Goal: Task Accomplishment & Management: Complete application form

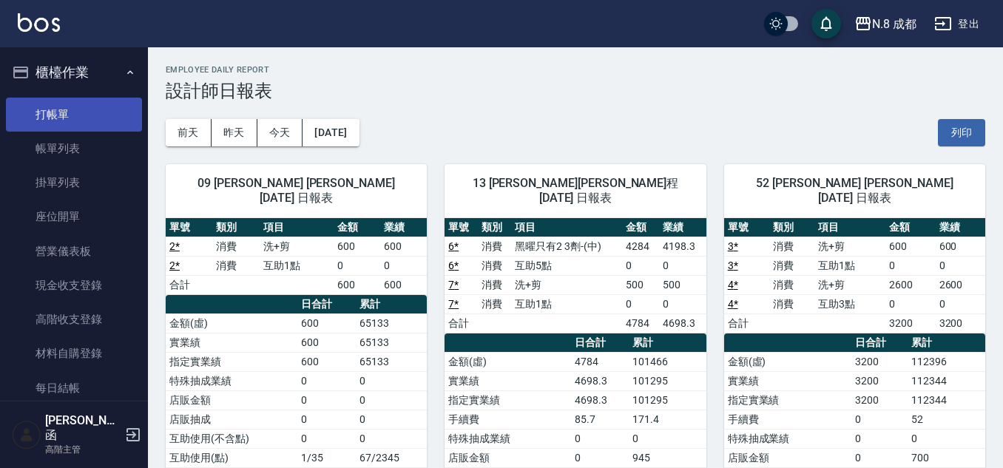
click at [80, 127] on link "打帳單" at bounding box center [74, 115] width 136 height 34
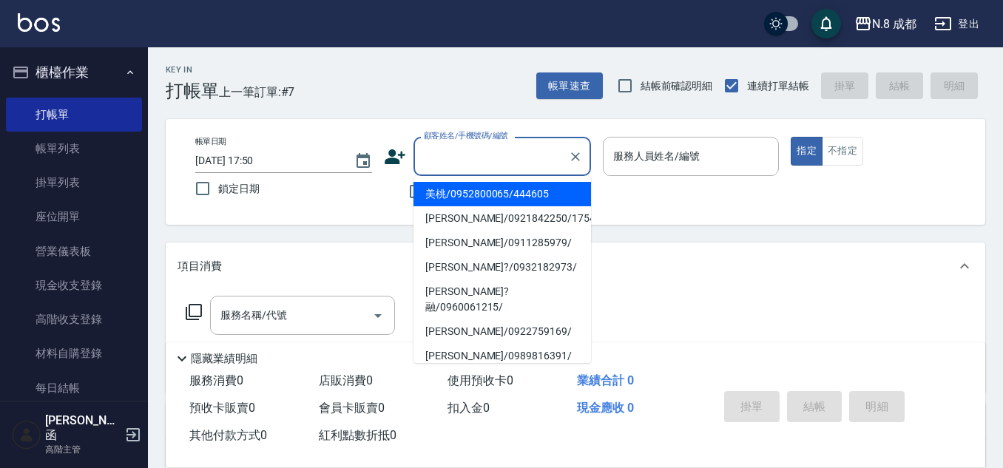
click at [475, 149] on input "顧客姓名/手機號碼/編號" at bounding box center [491, 157] width 142 height 26
click at [363, 209] on div "帳單日期 2025/09/13 17:50 鎖定日期 顧客姓名/手機號碼/編號 顧客姓名/手機號碼/編號 不留客資 服務人員姓名/編號 服務人員姓名/編號 指…" at bounding box center [576, 172] width 820 height 106
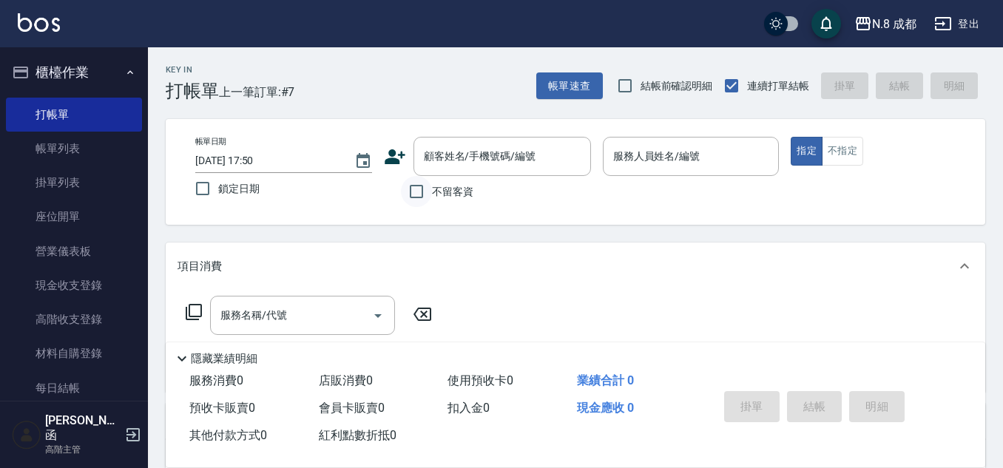
click at [410, 192] on input "不留客資" at bounding box center [416, 191] width 31 height 31
checkbox input "true"
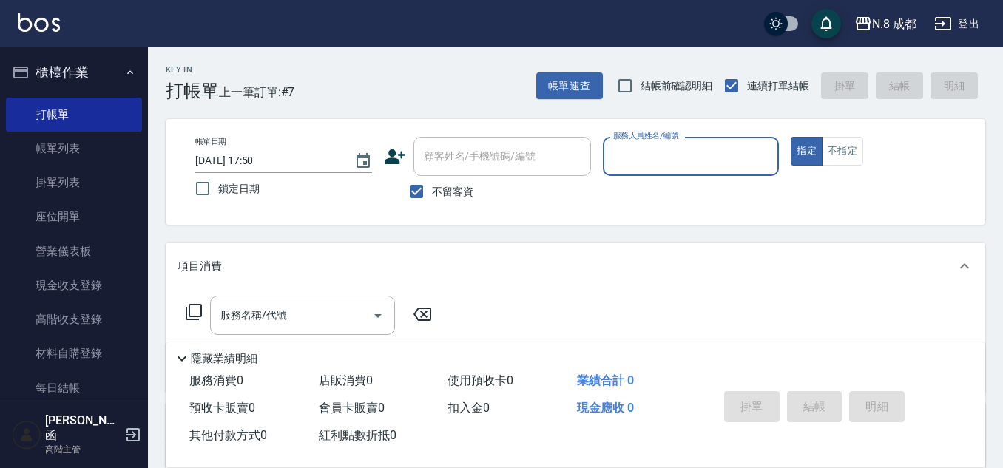
click at [684, 155] on input "服務人員姓名/編號" at bounding box center [691, 157] width 163 height 26
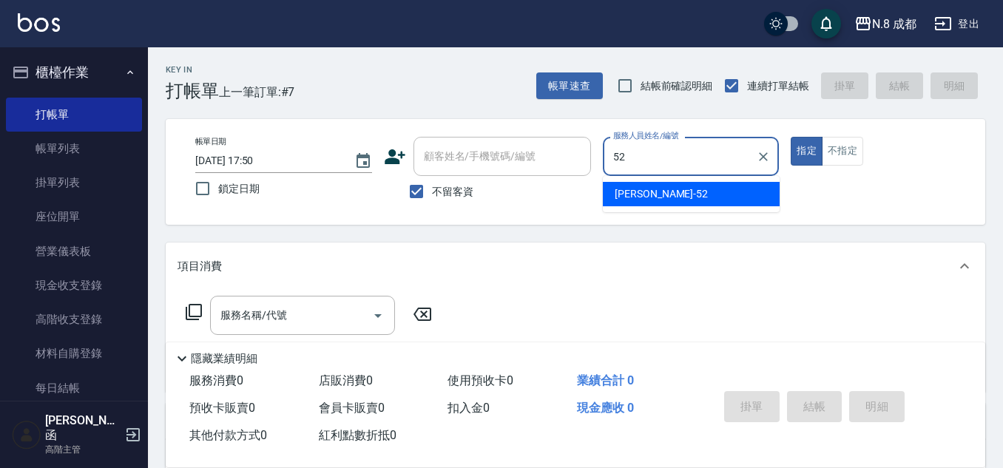
click at [646, 201] on span "楊博舜 -52" at bounding box center [661, 194] width 93 height 16
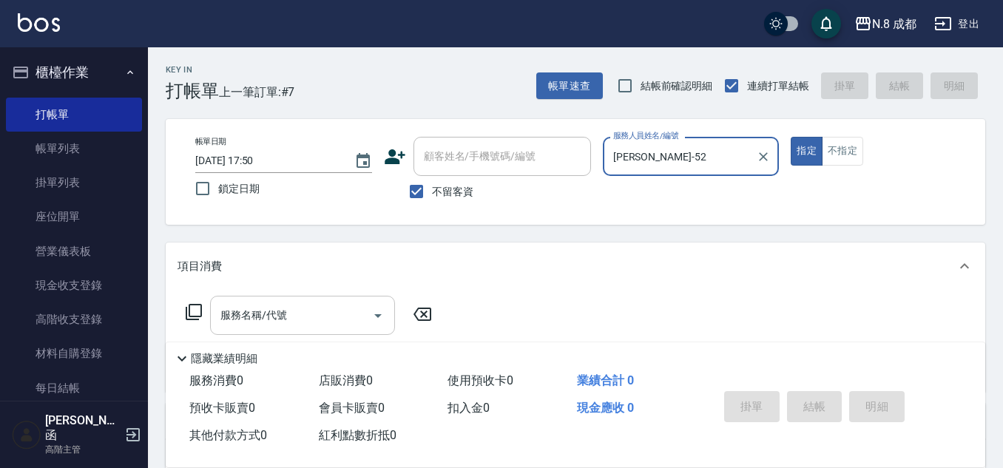
type input "楊博舜-52"
click at [311, 306] on input "服務名稱/代號" at bounding box center [291, 316] width 149 height 26
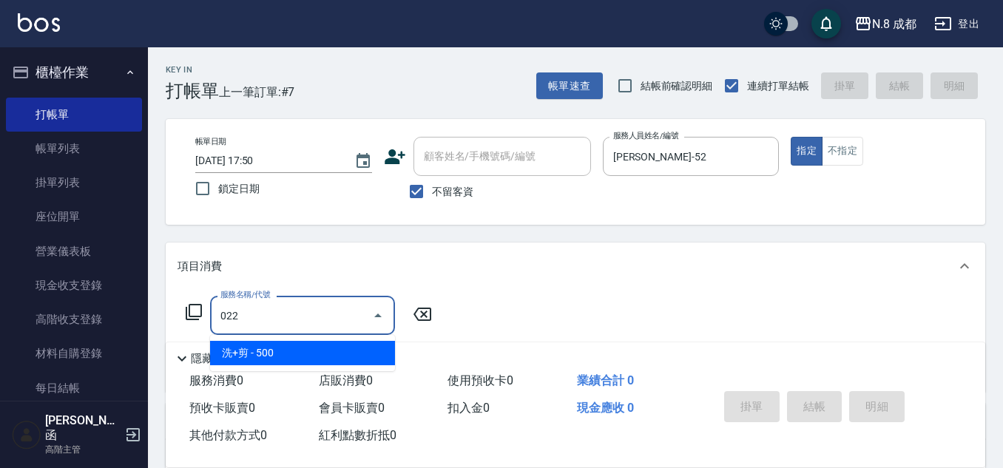
click at [270, 357] on span "洗+剪 - 500" at bounding box center [302, 353] width 185 height 24
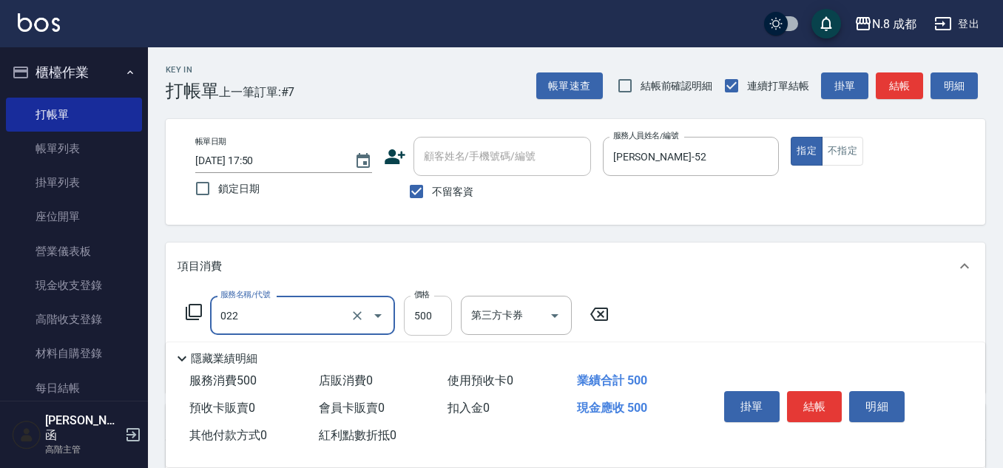
type input "洗+剪(022)"
click at [433, 313] on input "500" at bounding box center [428, 316] width 48 height 40
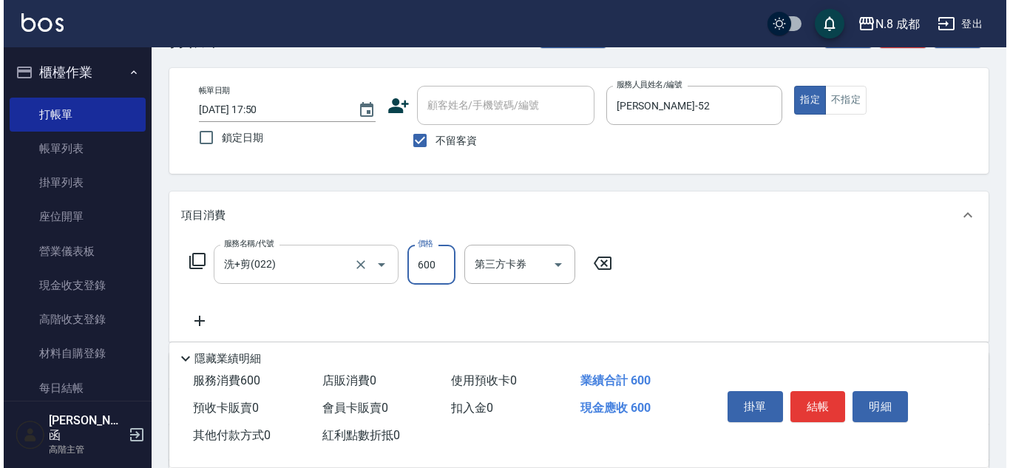
scroll to position [74, 0]
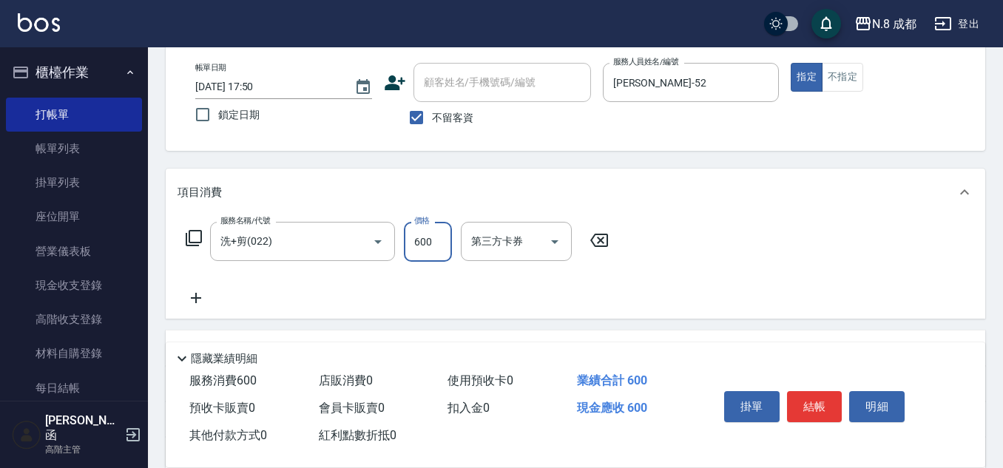
type input "600"
click at [193, 294] on icon at bounding box center [196, 298] width 37 height 18
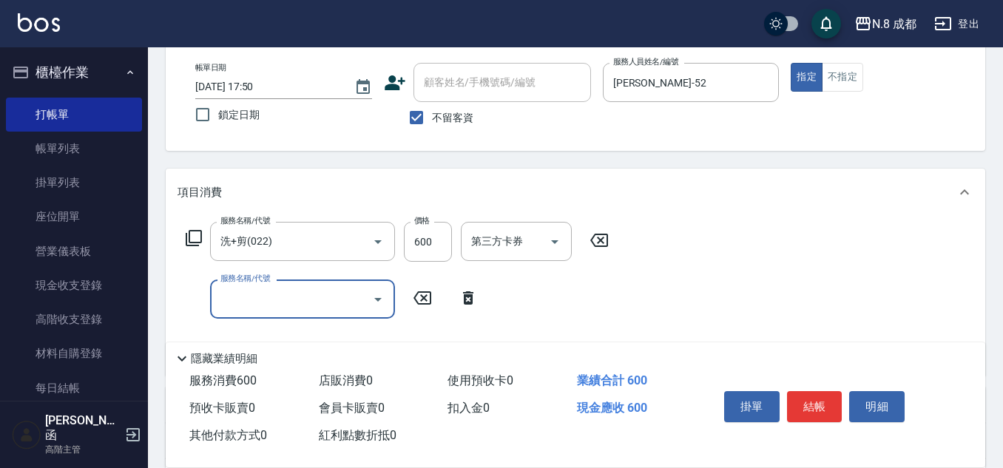
click at [201, 296] on div "服務名稱/代號 服務名稱/代號" at bounding box center [332, 299] width 309 height 39
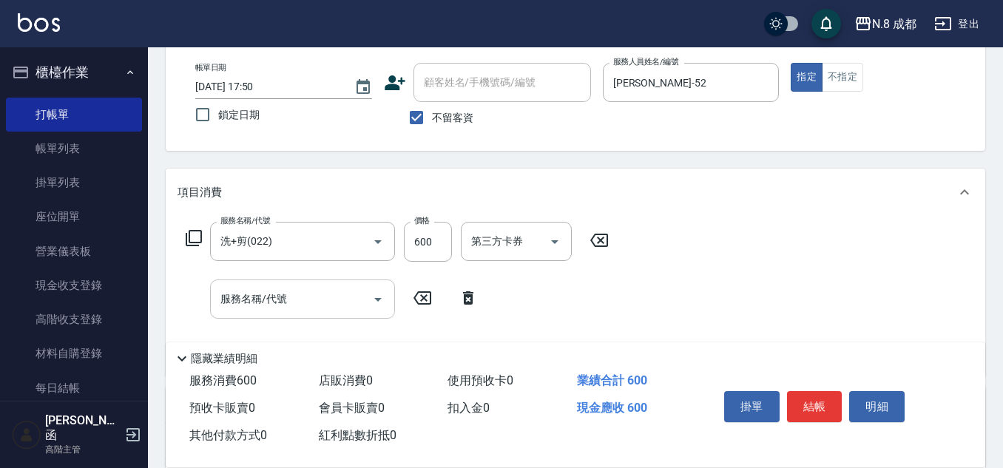
click at [268, 308] on input "服務名稱/代號" at bounding box center [291, 299] width 149 height 26
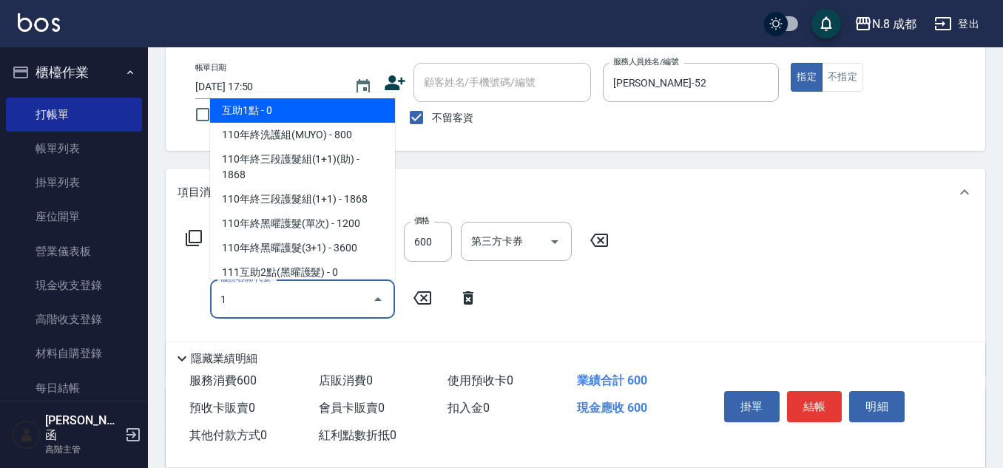
click at [297, 118] on span "互助1點 - 0" at bounding box center [302, 110] width 185 height 24
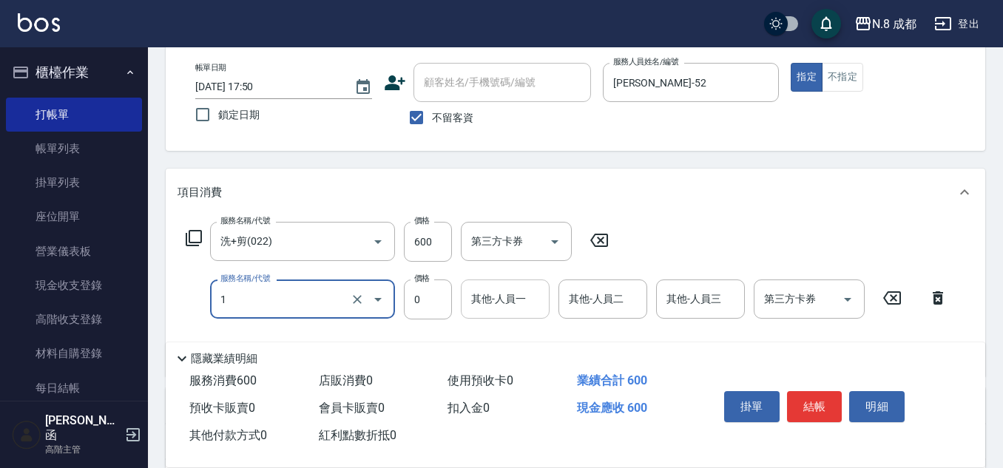
type input "互助1點(1)"
click at [507, 300] on input "其他-人員一" at bounding box center [505, 299] width 75 height 26
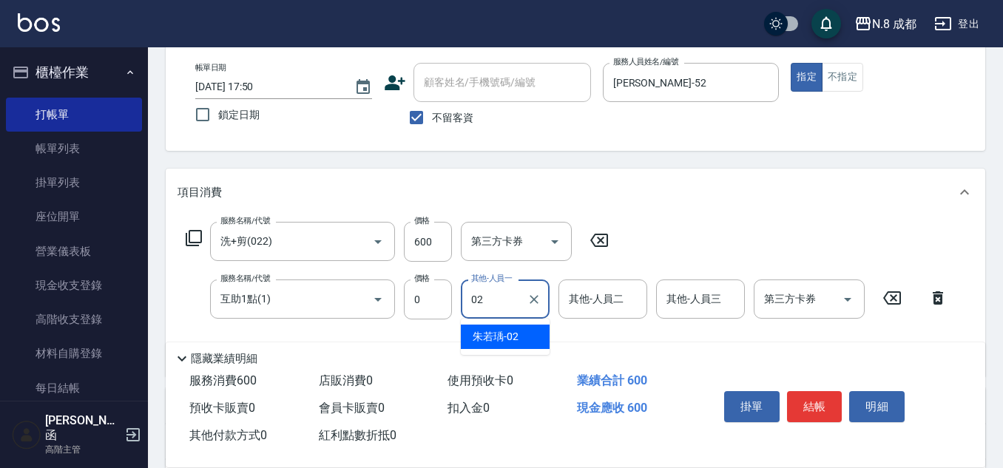
click at [507, 327] on div "朱若瑀 -02" at bounding box center [505, 337] width 89 height 24
type input "朱若瑀-02"
click at [820, 399] on button "結帳" at bounding box center [814, 406] width 55 height 31
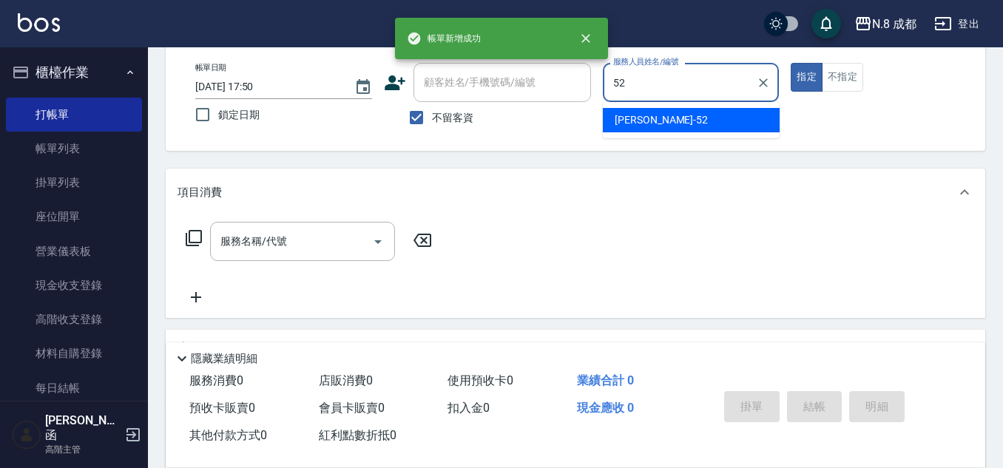
click at [645, 118] on span "楊博舜 -52" at bounding box center [661, 120] width 93 height 16
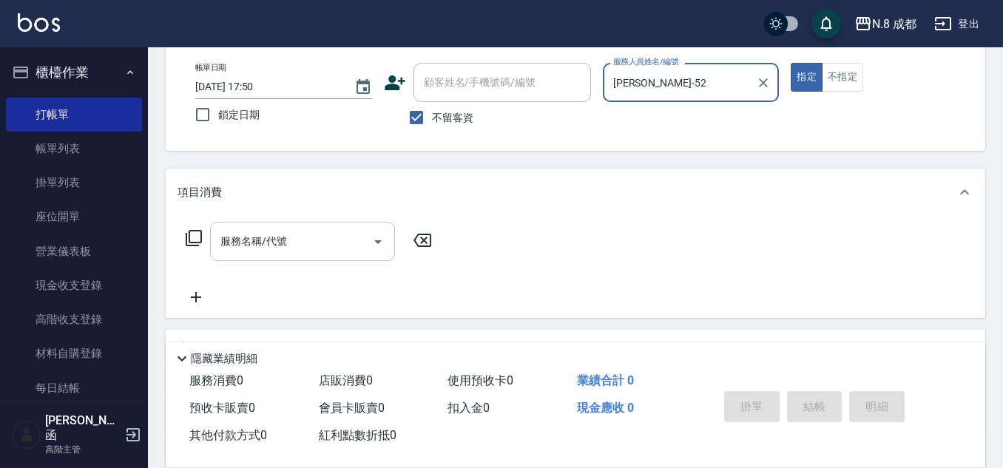
type input "楊博舜-52"
click at [275, 249] on input "服務名稱/代號" at bounding box center [291, 242] width 149 height 26
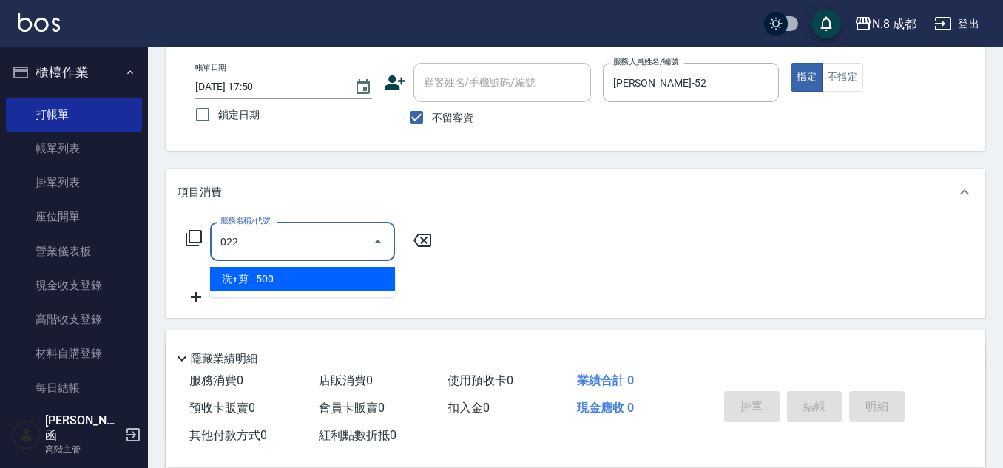
click at [264, 283] on span "洗+剪 - 500" at bounding box center [302, 279] width 185 height 24
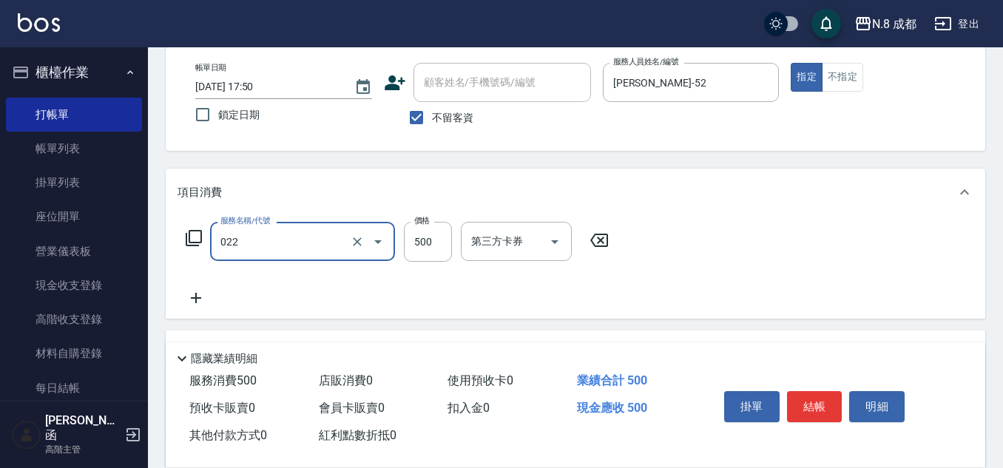
type input "洗+剪(022)"
click at [452, 232] on div "服務名稱/代號 洗+剪(022) 服務名稱/代號 價格 500 價格 第三方卡券 第三方卡券" at bounding box center [398, 242] width 440 height 40
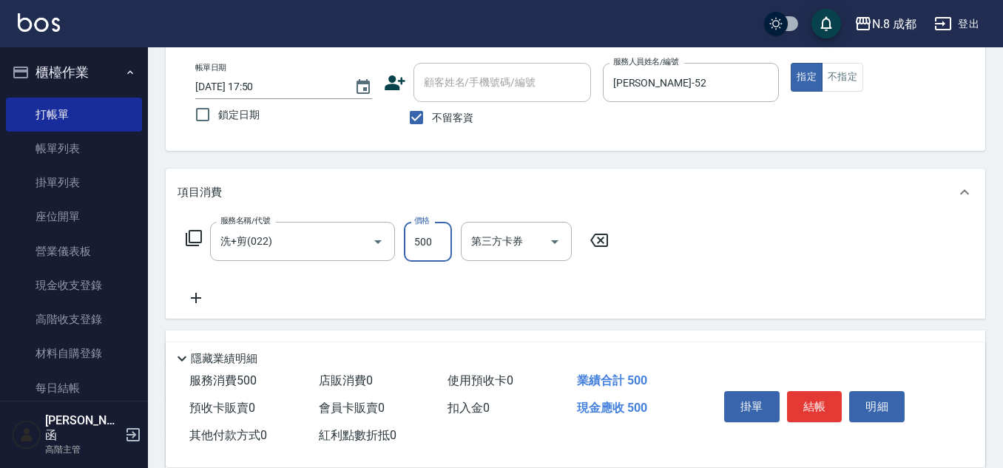
click at [412, 248] on input "500" at bounding box center [428, 242] width 48 height 40
drag, startPoint x: 445, startPoint y: 243, endPoint x: 400, endPoint y: 240, distance: 45.2
click at [400, 240] on div "服務名稱/代號 洗+剪(022) 服務名稱/代號 價格 500 價格 第三方卡券 第三方卡券" at bounding box center [398, 242] width 440 height 40
type input "700"
drag, startPoint x: 188, startPoint y: 301, endPoint x: 200, endPoint y: 300, distance: 11.9
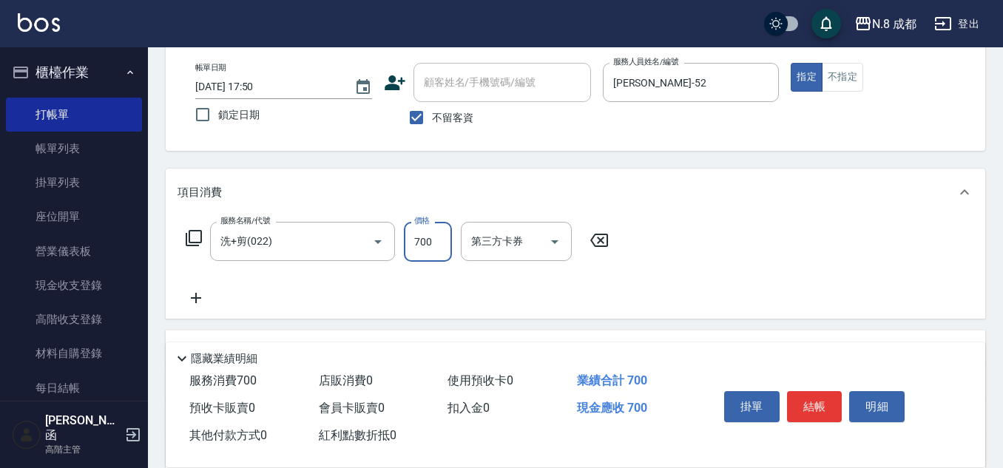
click at [200, 300] on icon at bounding box center [196, 298] width 37 height 18
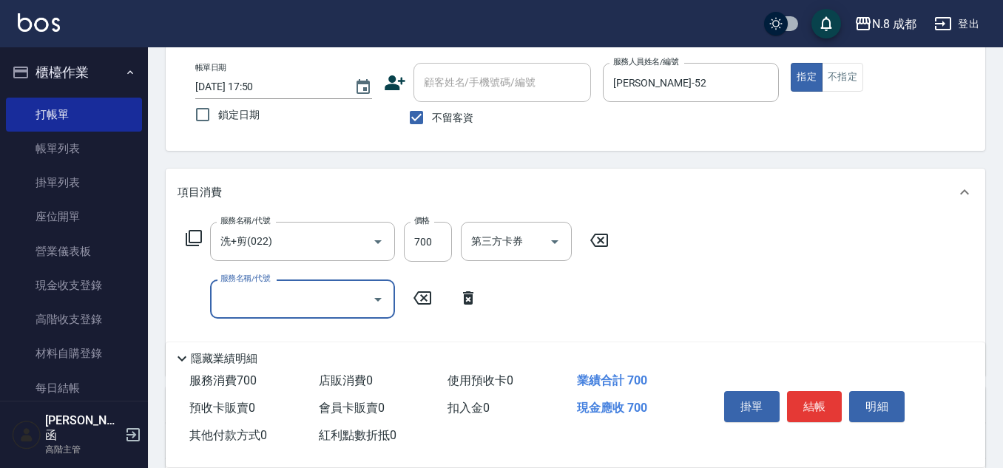
click at [261, 300] on input "服務名稱/代號" at bounding box center [291, 299] width 149 height 26
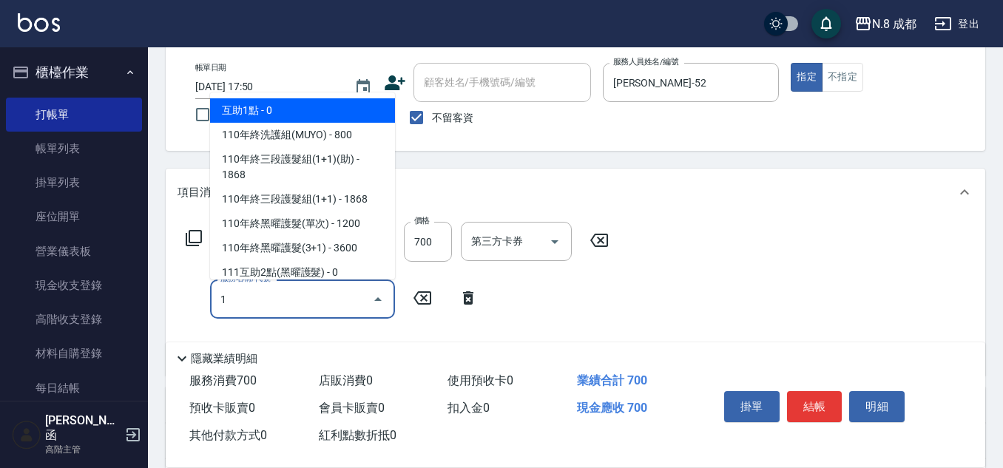
click at [301, 109] on span "互助1點 - 0" at bounding box center [302, 110] width 185 height 24
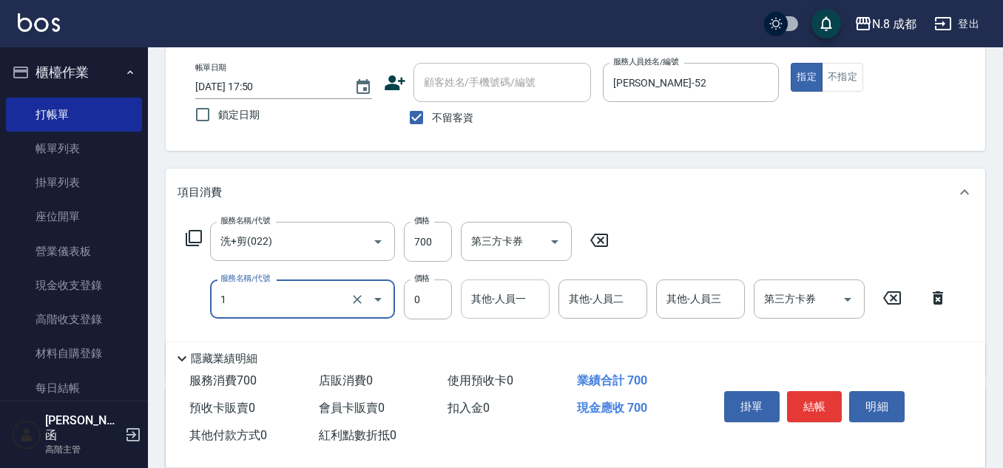
click at [509, 318] on div "其他-人員一" at bounding box center [505, 299] width 89 height 39
type input "互助1點(1)"
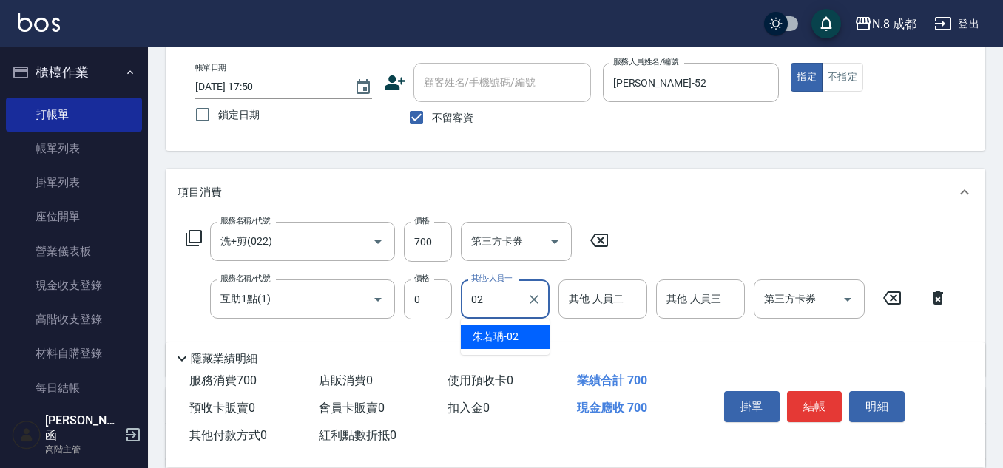
click at [503, 345] on div "朱若瑀 -02" at bounding box center [505, 337] width 89 height 24
type input "朱若瑀-02"
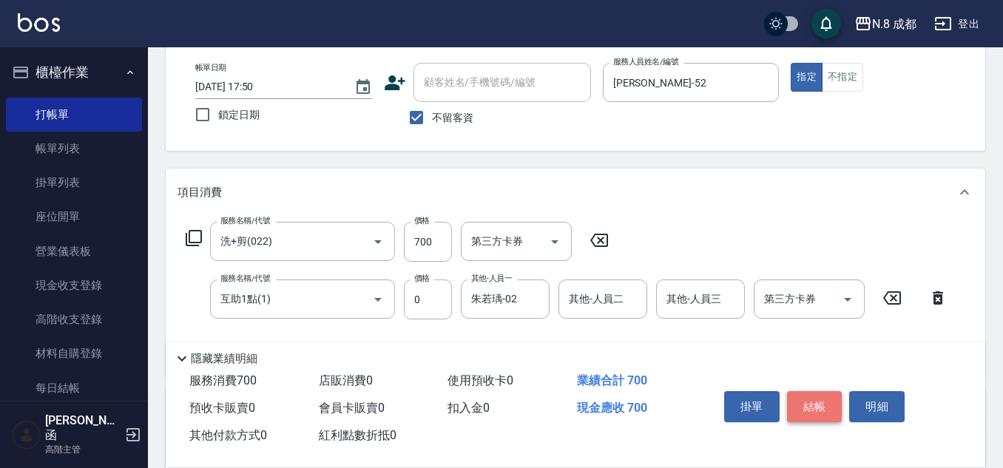
click at [814, 412] on button "結帳" at bounding box center [814, 406] width 55 height 31
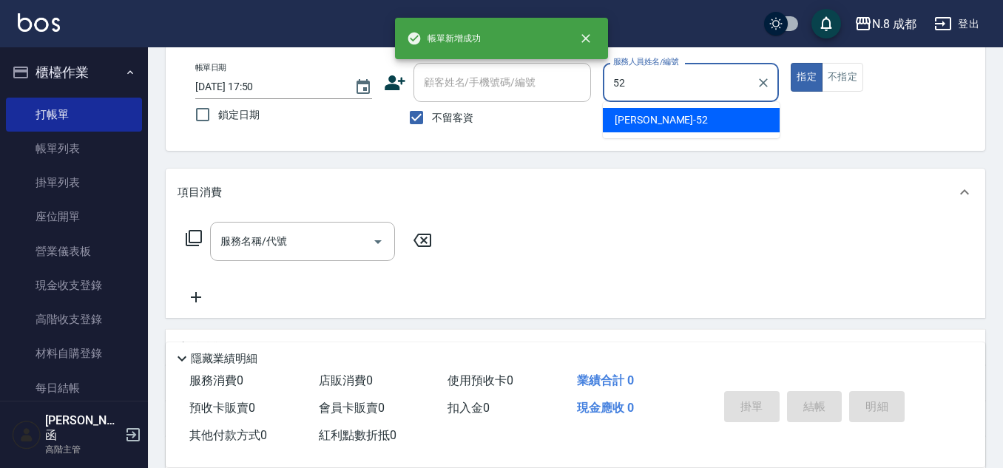
click at [639, 119] on span "楊博舜 -52" at bounding box center [661, 120] width 93 height 16
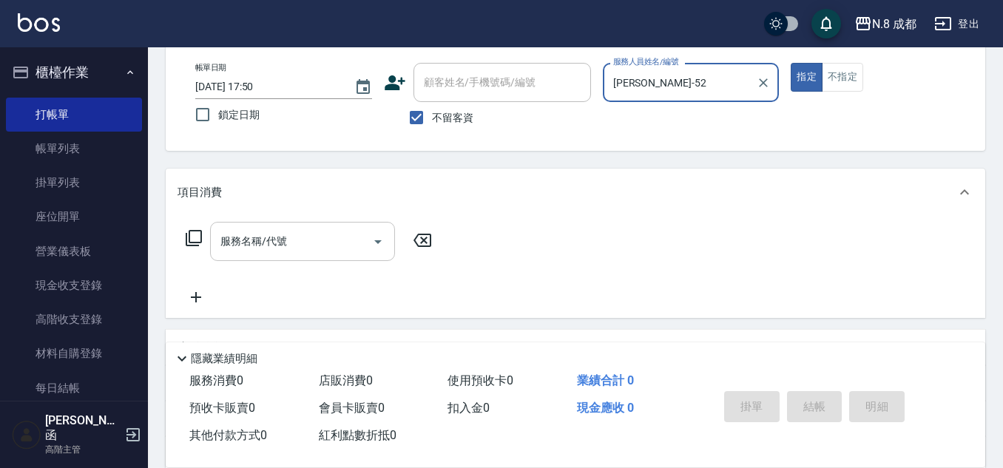
type input "楊博舜-52"
click at [271, 245] on input "服務名稱/代號" at bounding box center [291, 242] width 149 height 26
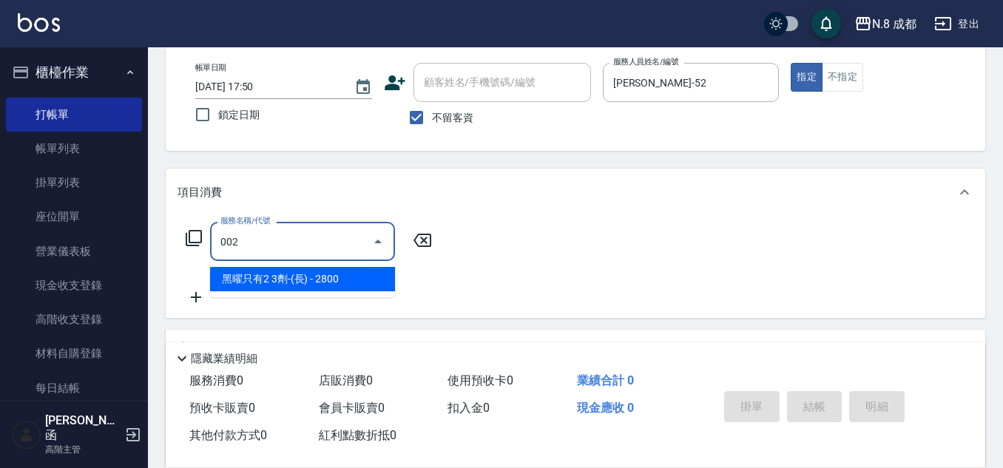
click at [321, 273] on span "黑曜只有2 3劑-(長) - 2800" at bounding box center [302, 279] width 185 height 24
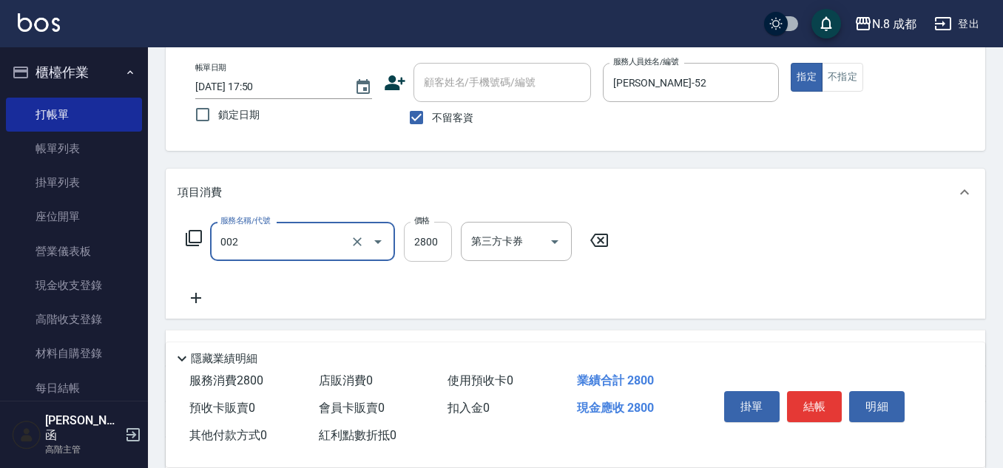
type input "黑曜只有2 3劑-(長)(002)"
click at [438, 243] on input "2800" at bounding box center [428, 242] width 48 height 40
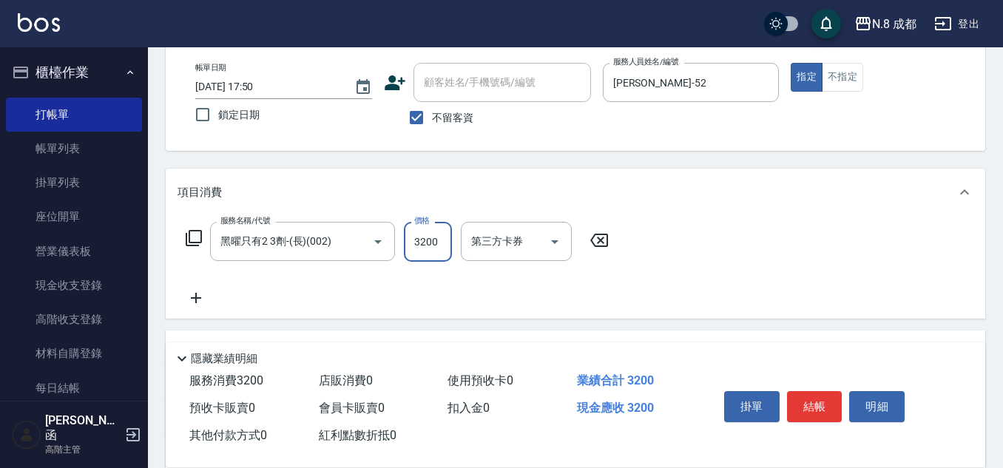
type input "3200"
click at [200, 294] on icon at bounding box center [196, 298] width 37 height 18
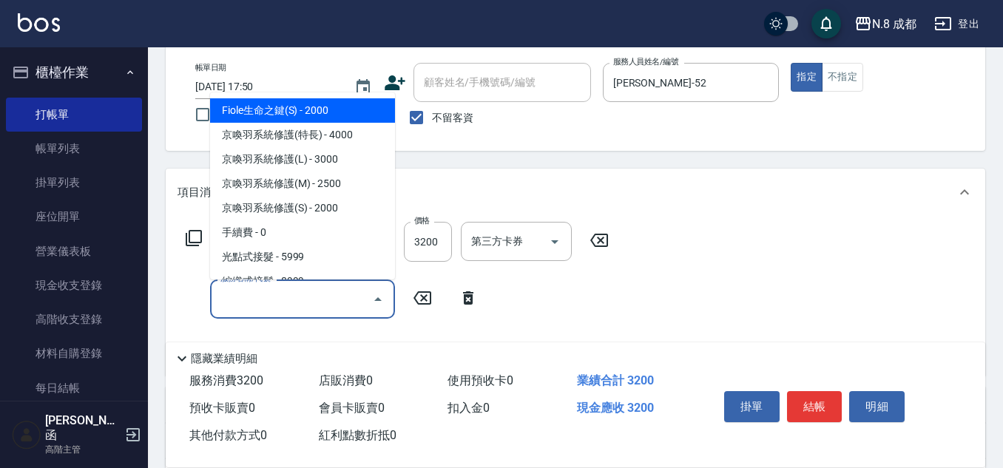
click at [284, 295] on input "服務名稱/代號" at bounding box center [291, 299] width 149 height 26
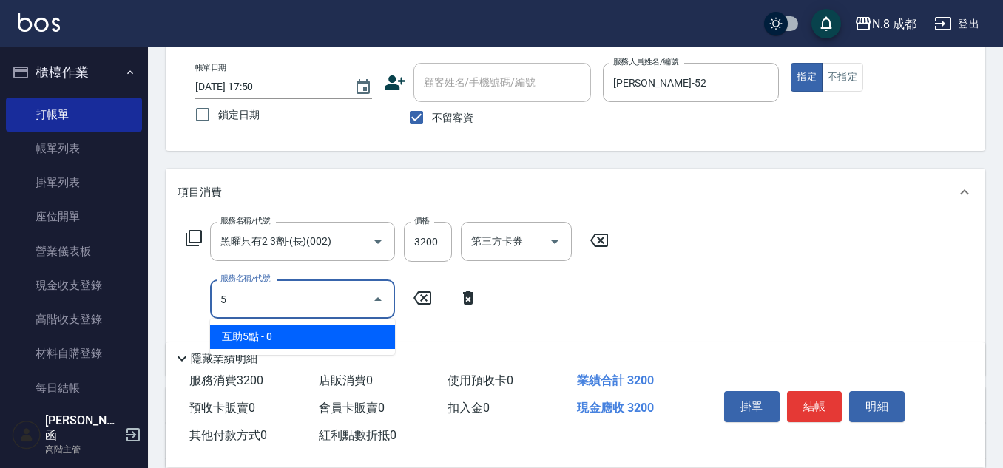
click at [275, 333] on span "互助5點 - 0" at bounding box center [302, 337] width 185 height 24
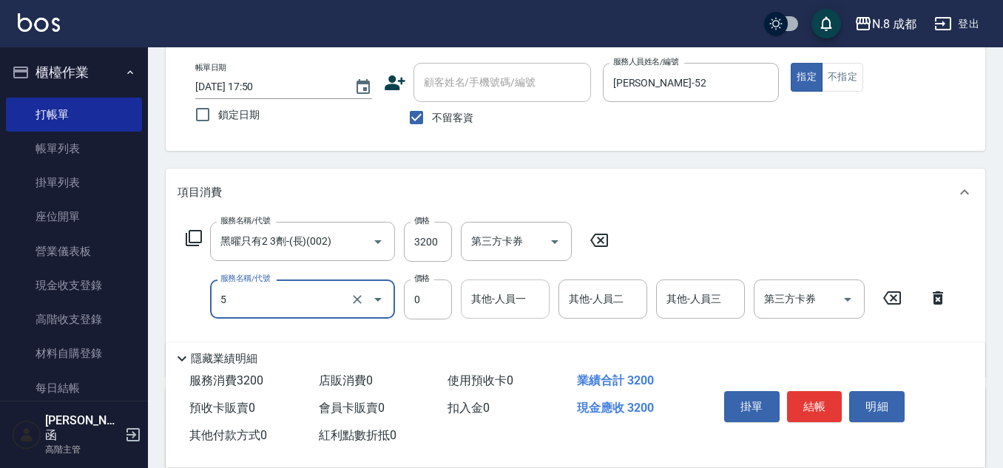
type input "互助5點(5)"
click at [510, 303] on input "其他-人員一" at bounding box center [505, 299] width 75 height 26
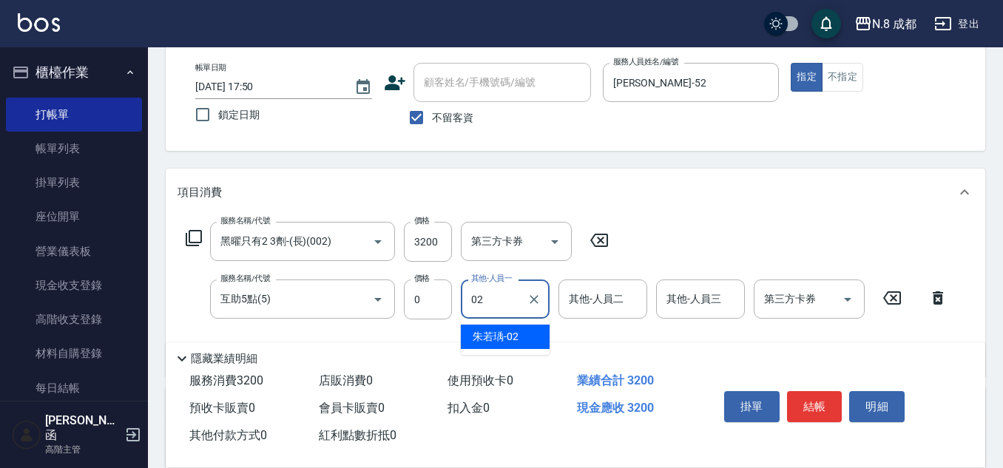
click at [502, 340] on span "朱若瑀 -02" at bounding box center [496, 337] width 46 height 16
type input "朱若瑀-02"
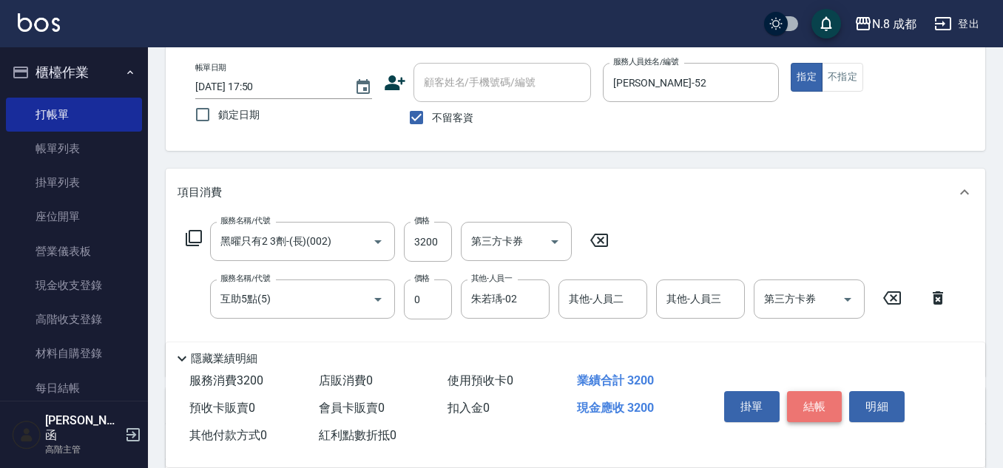
click at [824, 402] on button "結帳" at bounding box center [814, 406] width 55 height 31
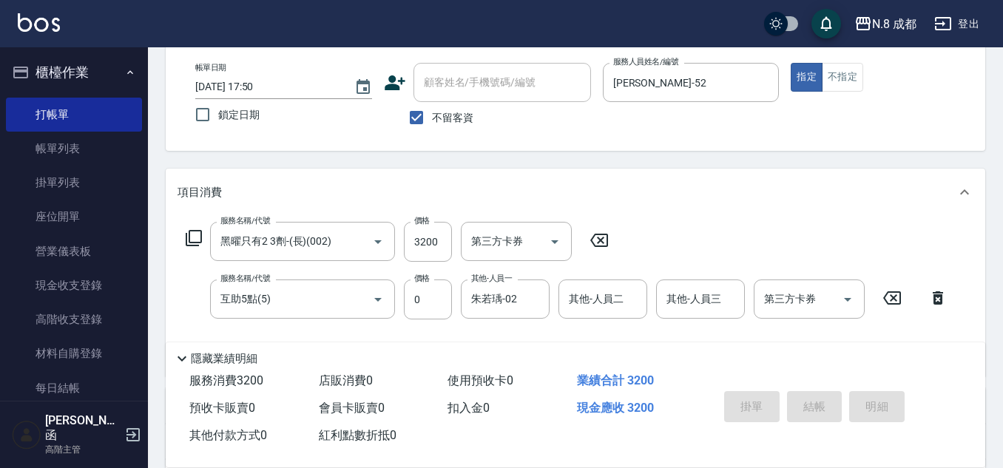
type input "2025/09/13 17:51"
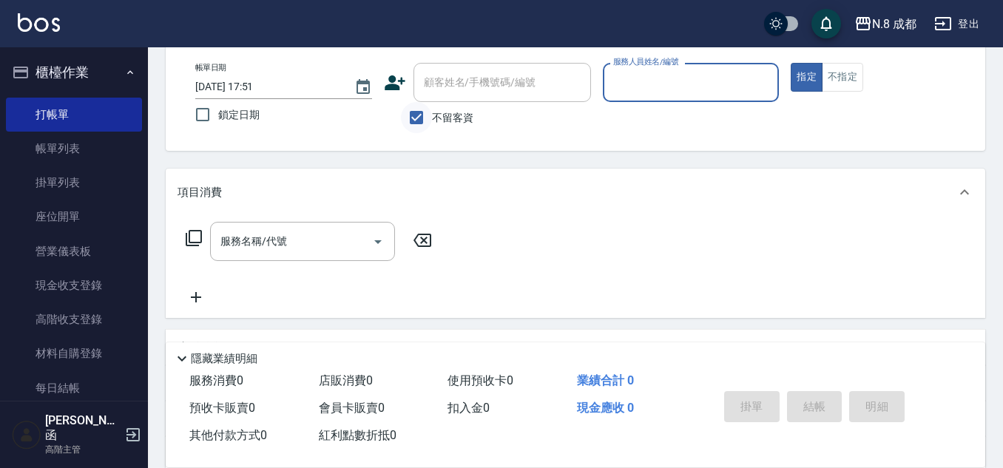
click at [416, 115] on input "不留客資" at bounding box center [416, 117] width 31 height 31
checkbox input "false"
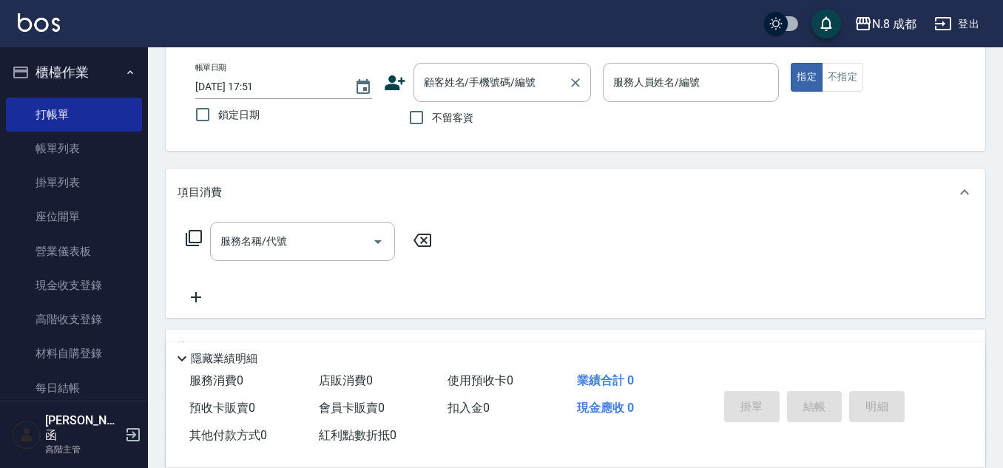
click at [439, 87] on input "顧客姓名/手機號碼/編號" at bounding box center [491, 83] width 142 height 26
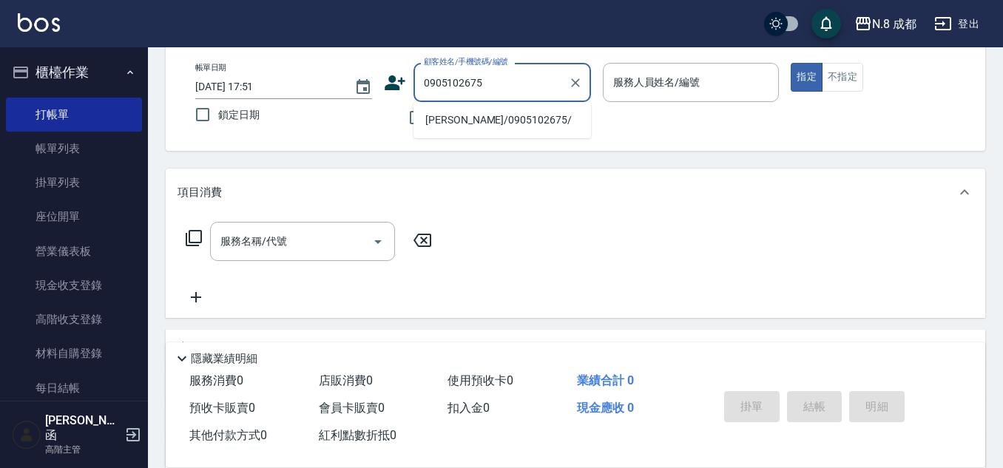
click at [499, 121] on li "[PERSON_NAME]/0905102675/" at bounding box center [503, 120] width 178 height 24
type input "[PERSON_NAME]/0905102675/"
type input "高楷程-13"
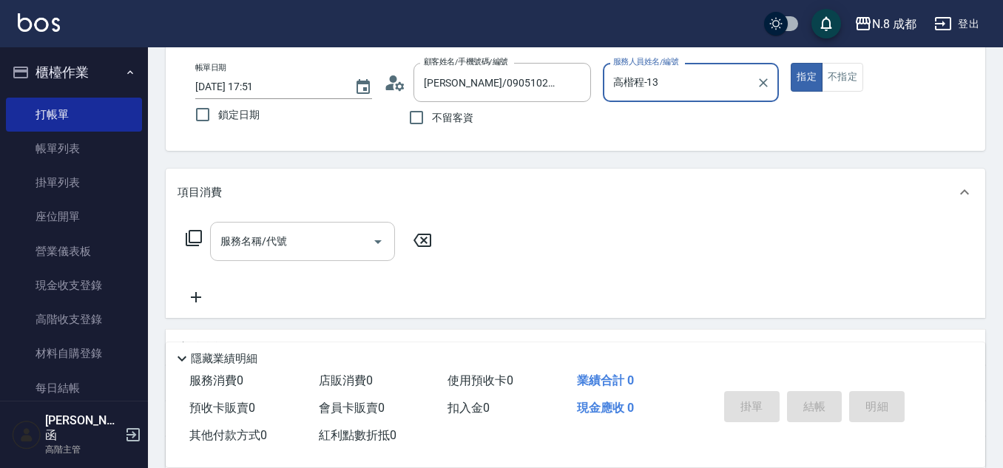
click at [285, 235] on input "服務名稱/代號" at bounding box center [291, 242] width 149 height 26
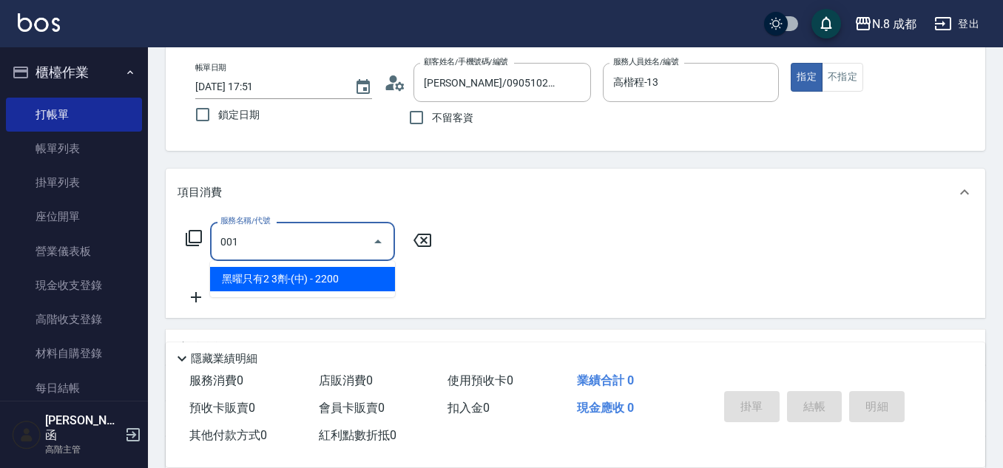
click at [294, 276] on span "黑曜只有2 3劑-(中) - 2200" at bounding box center [302, 279] width 185 height 24
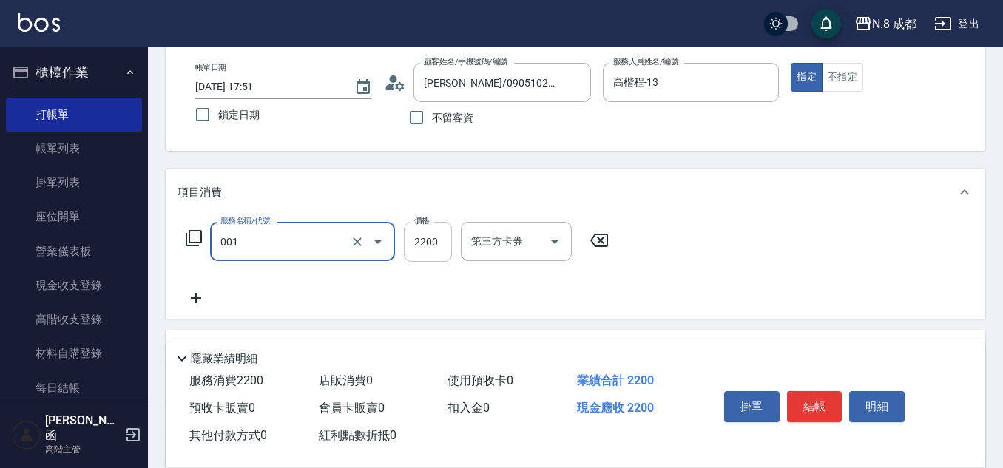
type input "黑曜只有2 3劑-(中)(001)"
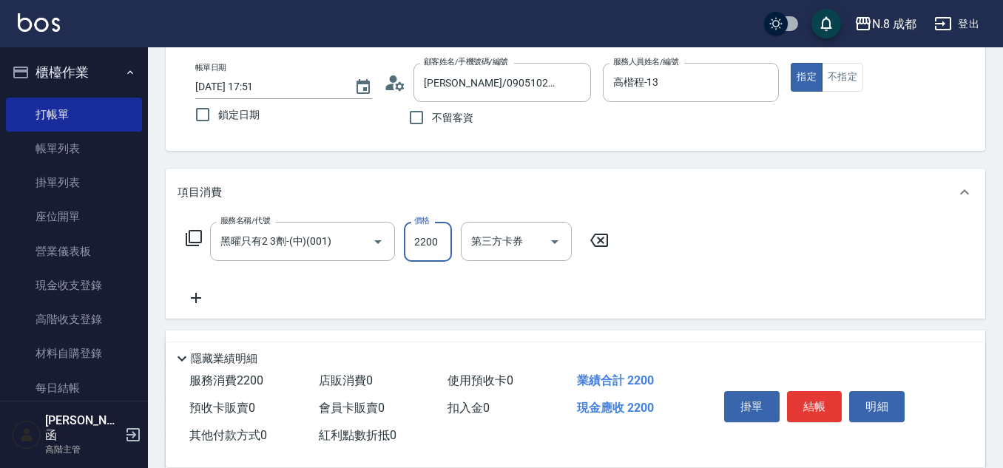
click at [436, 246] on input "2200" at bounding box center [428, 242] width 48 height 40
type input "5300"
click at [195, 297] on icon at bounding box center [196, 298] width 10 height 10
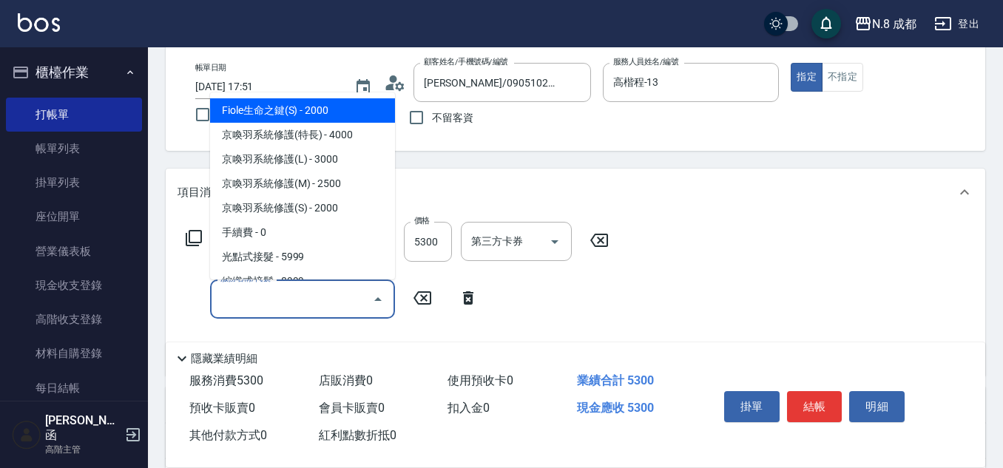
click at [264, 297] on input "服務名稱/代號" at bounding box center [291, 299] width 149 height 26
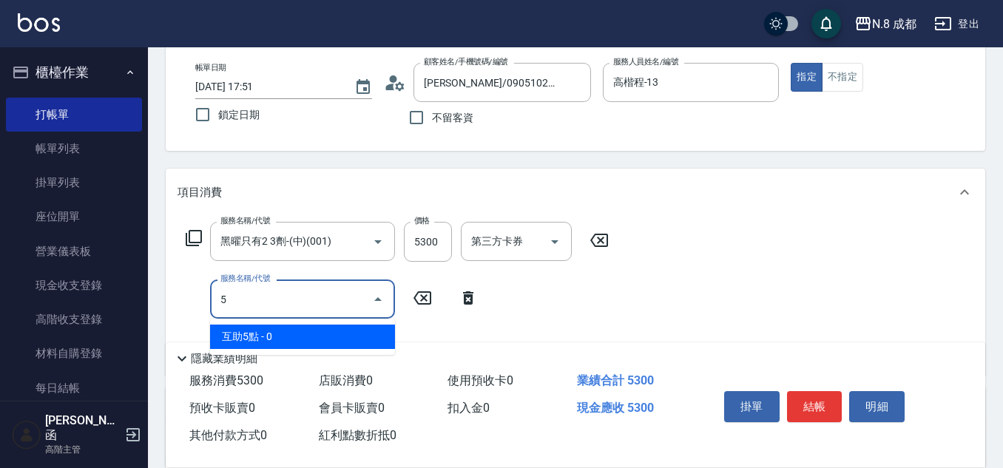
click at [244, 343] on span "互助5點 - 0" at bounding box center [302, 337] width 185 height 24
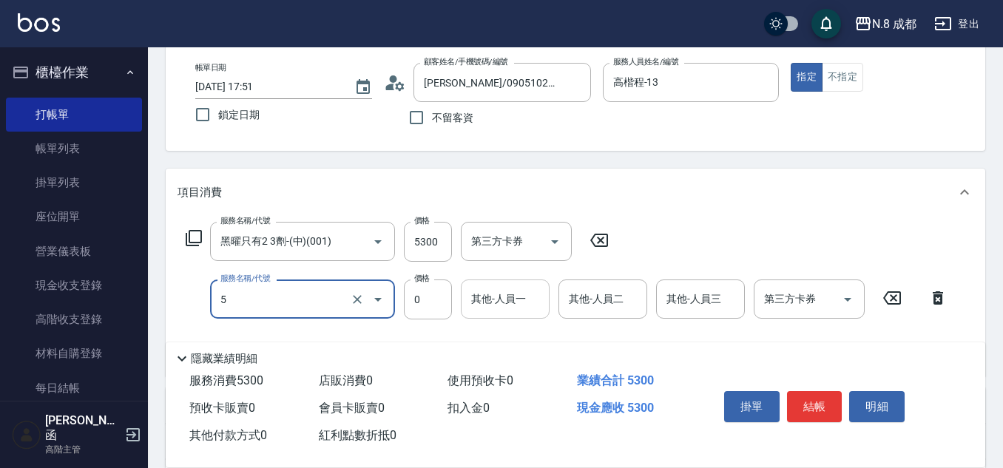
type input "互助5點(5)"
click at [502, 309] on input "其他-人員一" at bounding box center [505, 299] width 75 height 26
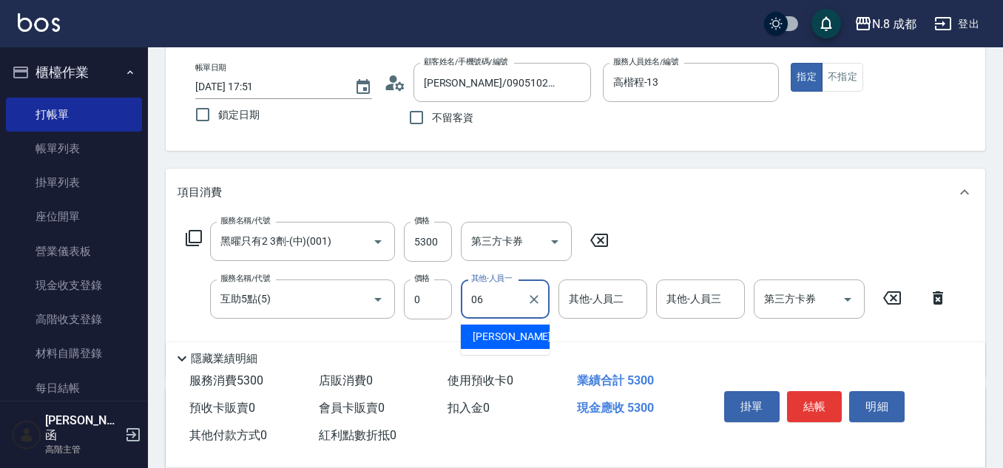
click at [513, 335] on span "王瀧彬 -06" at bounding box center [519, 337] width 93 height 16
type input "王瀧彬-06"
click at [820, 399] on button "結帳" at bounding box center [814, 406] width 55 height 31
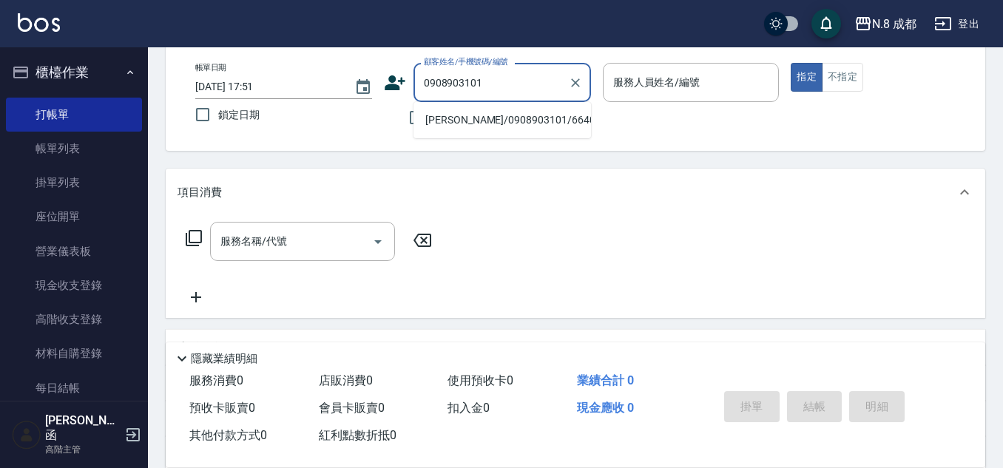
click at [496, 114] on li "[PERSON_NAME]/0908903101/664009" at bounding box center [503, 120] width 178 height 24
type input "[PERSON_NAME]/0908903101/664009"
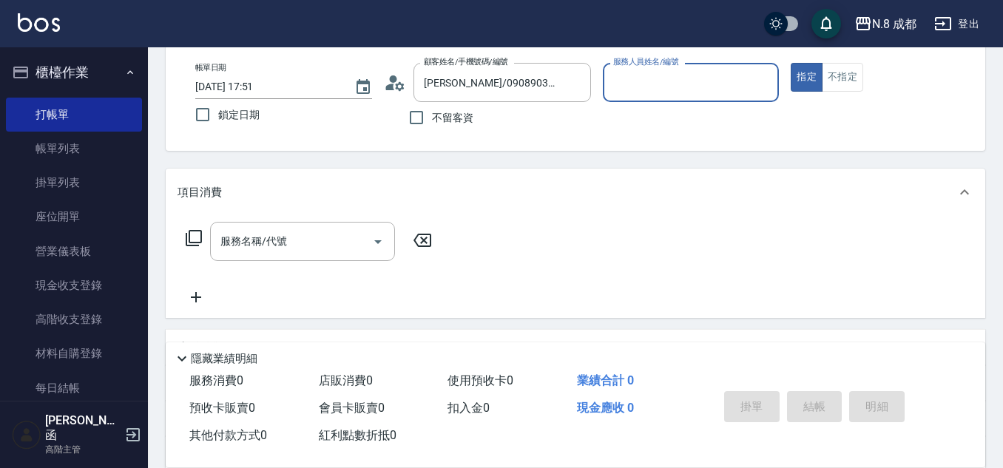
type input "高楷程-13"
click at [275, 254] on input "服務名稱/代號" at bounding box center [291, 242] width 149 height 26
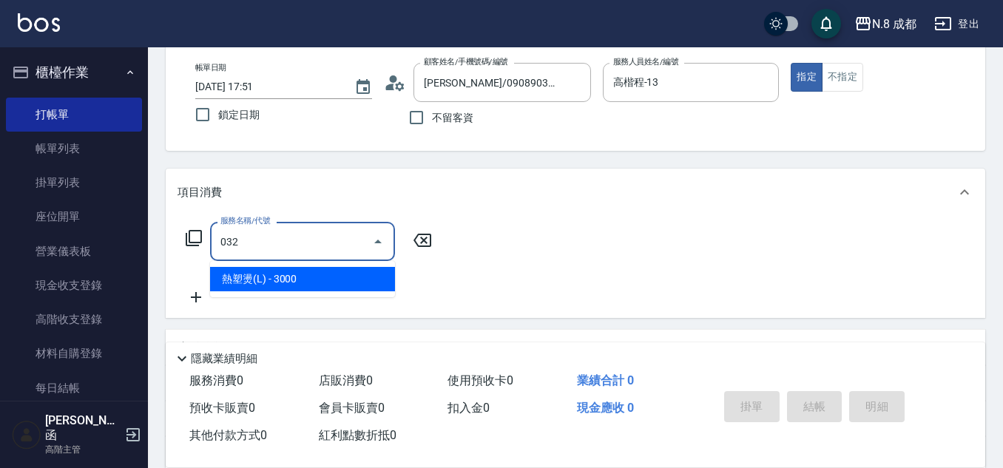
click at [292, 283] on span "熱塑燙(L) - 3000" at bounding box center [302, 279] width 185 height 24
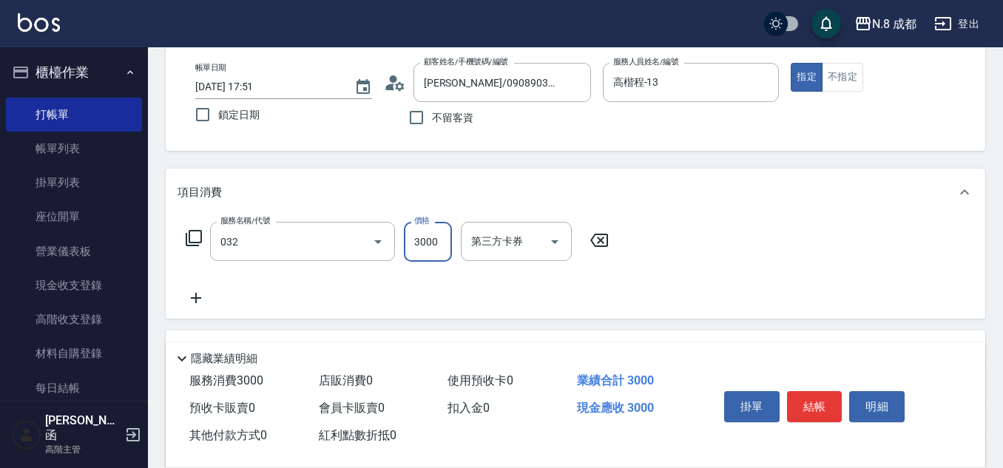
type input "熱塑燙(L)(032)"
click at [419, 239] on input "3000" at bounding box center [428, 242] width 48 height 40
type input "2200"
click at [206, 297] on icon at bounding box center [196, 298] width 37 height 18
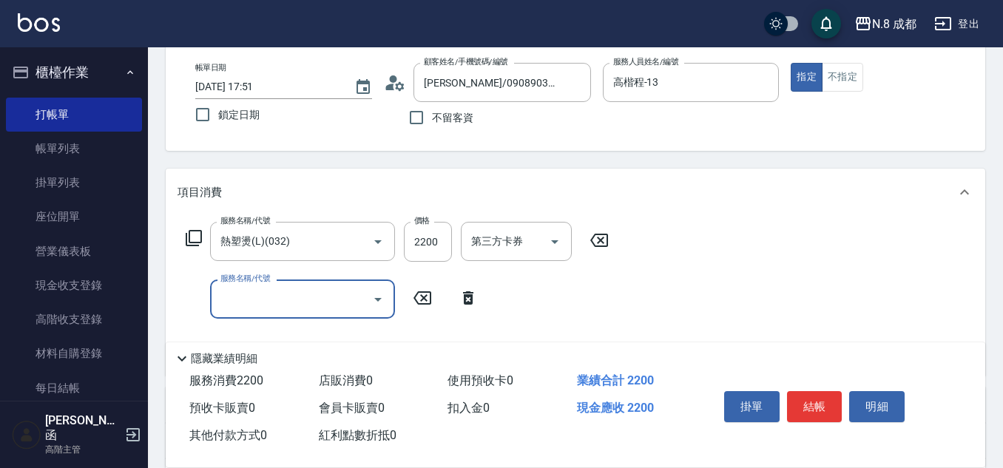
click at [266, 290] on div "服務名稱/代號 服務名稱/代號" at bounding box center [302, 299] width 185 height 39
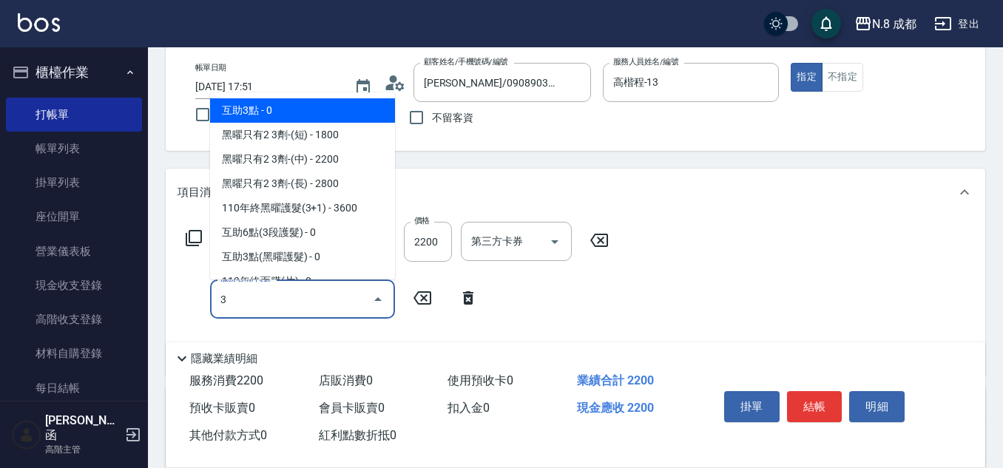
click at [289, 112] on span "互助3點 - 0" at bounding box center [302, 110] width 185 height 24
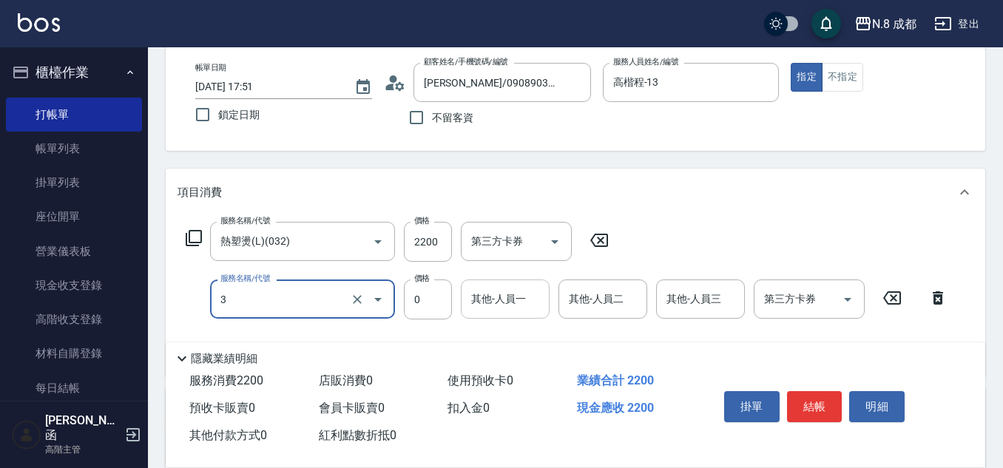
type input "互助3點(3)"
click at [502, 297] on input "其他-人員一" at bounding box center [505, 299] width 75 height 26
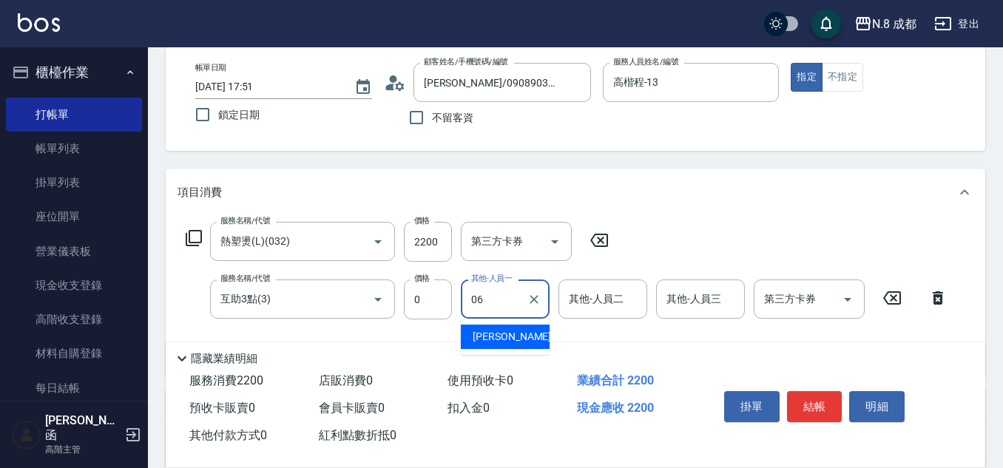
click at [507, 331] on span "王瀧彬 -06" at bounding box center [519, 337] width 93 height 16
type input "王瀧彬-06"
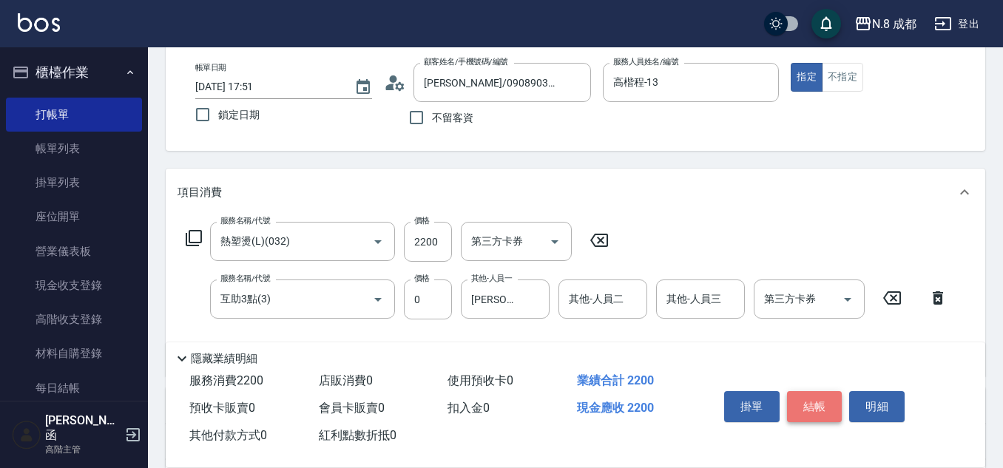
click at [822, 391] on button "結帳" at bounding box center [814, 406] width 55 height 31
type input "2025/09/13 17:52"
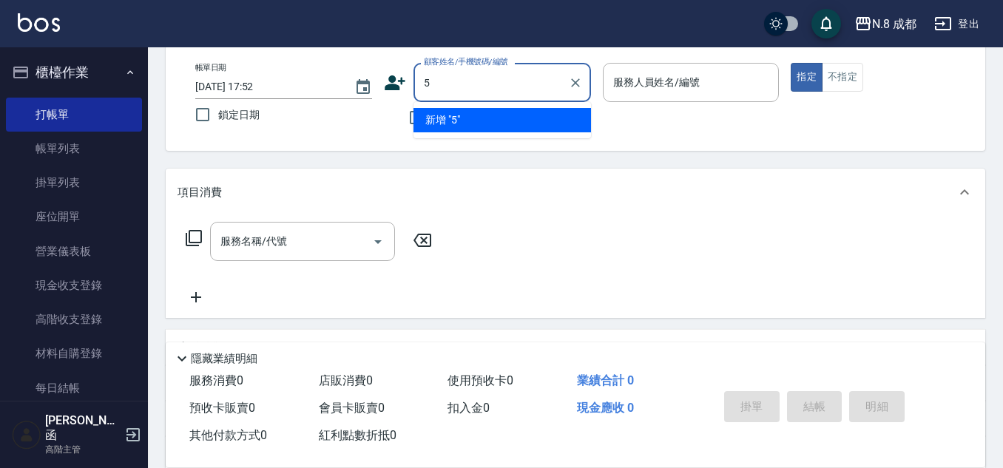
type input "5"
click at [368, 129] on div "帳單日期 2025/09/13 17:52 鎖定日期" at bounding box center [283, 96] width 177 height 67
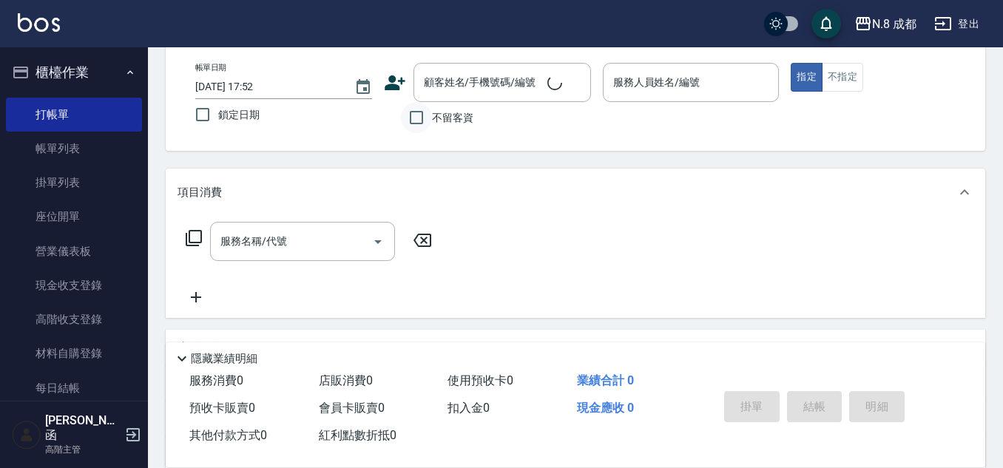
click at [422, 121] on input "不留客資" at bounding box center [416, 117] width 31 height 31
checkbox input "true"
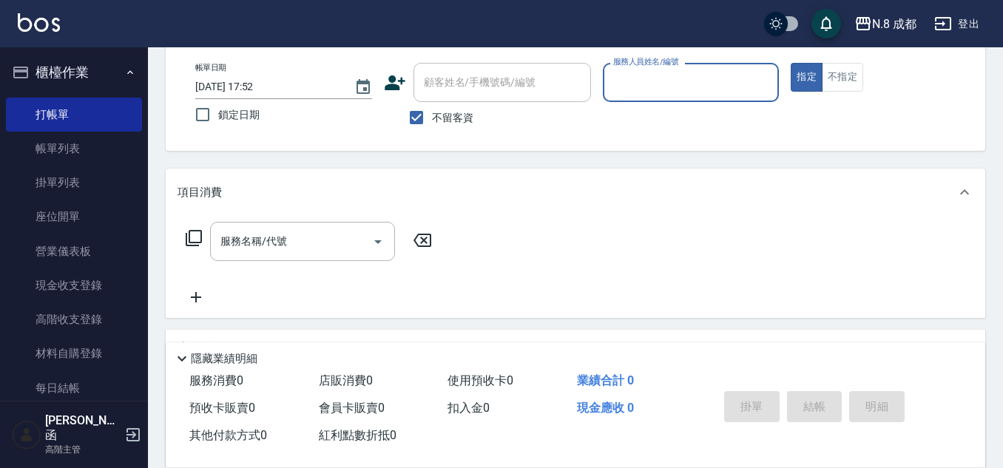
click at [666, 86] on input "服務人員姓名/編號" at bounding box center [691, 83] width 163 height 26
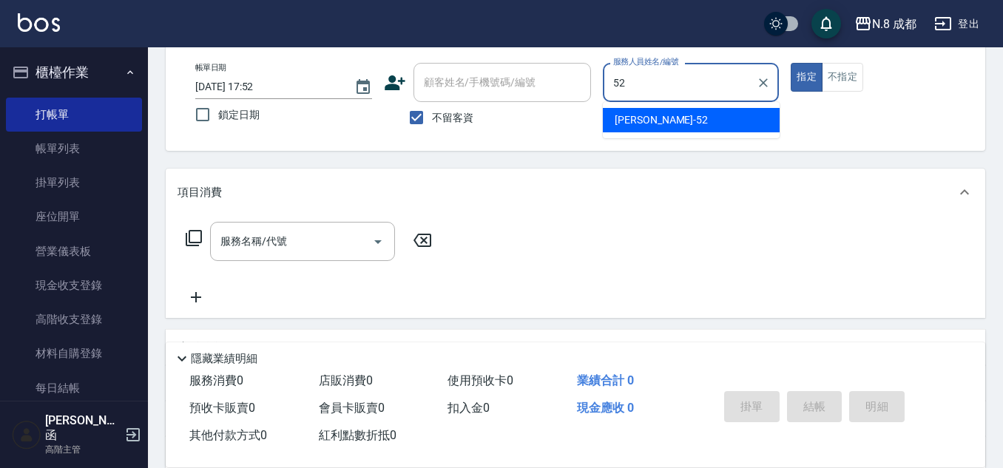
click at [641, 118] on span "楊博舜 -52" at bounding box center [661, 120] width 93 height 16
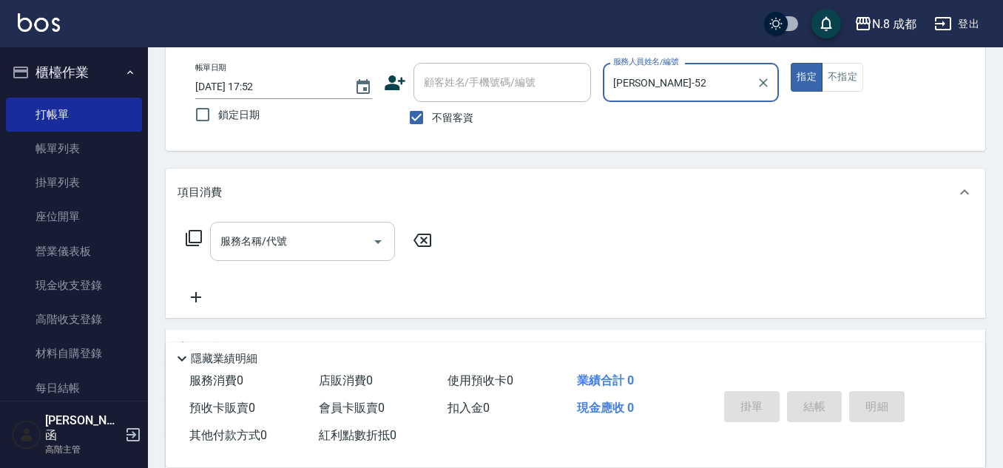
type input "楊博舜-52"
click at [289, 249] on input "服務名稱/代號" at bounding box center [291, 242] width 149 height 26
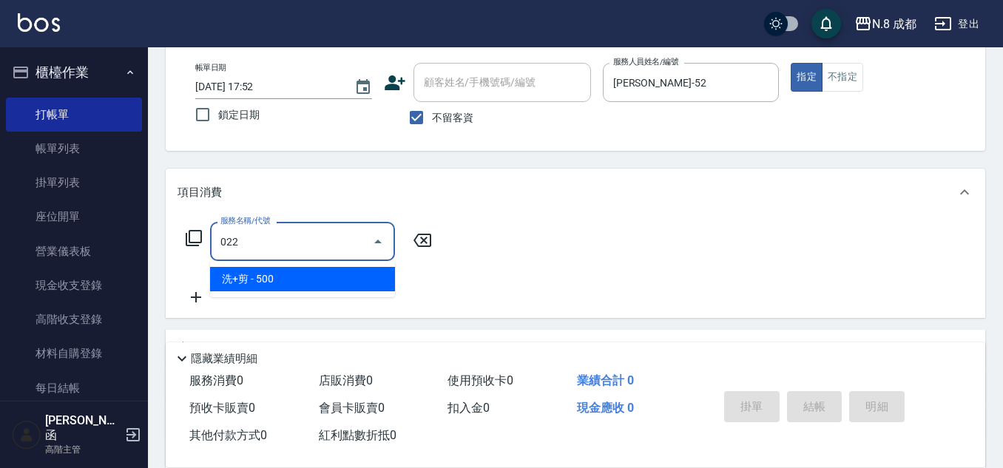
click at [267, 280] on span "洗+剪 - 500" at bounding box center [302, 279] width 185 height 24
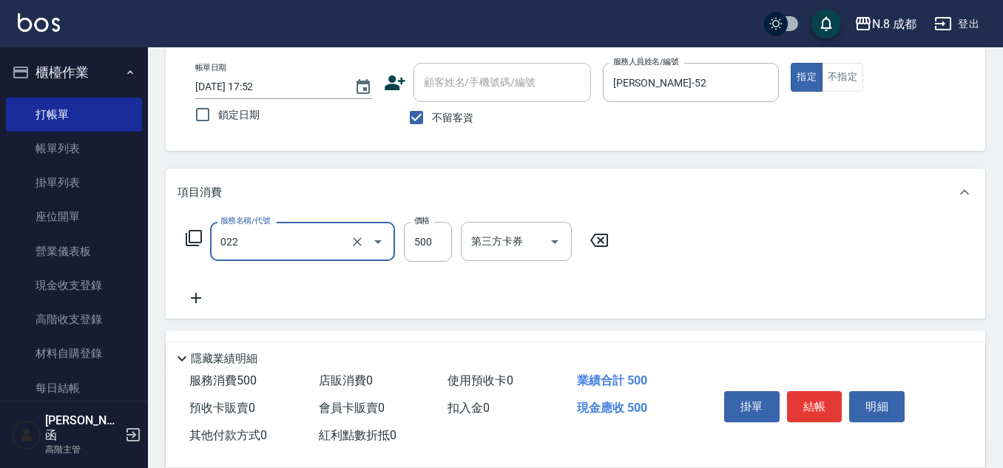
type input "洗+剪(022)"
click at [193, 297] on icon at bounding box center [196, 298] width 37 height 18
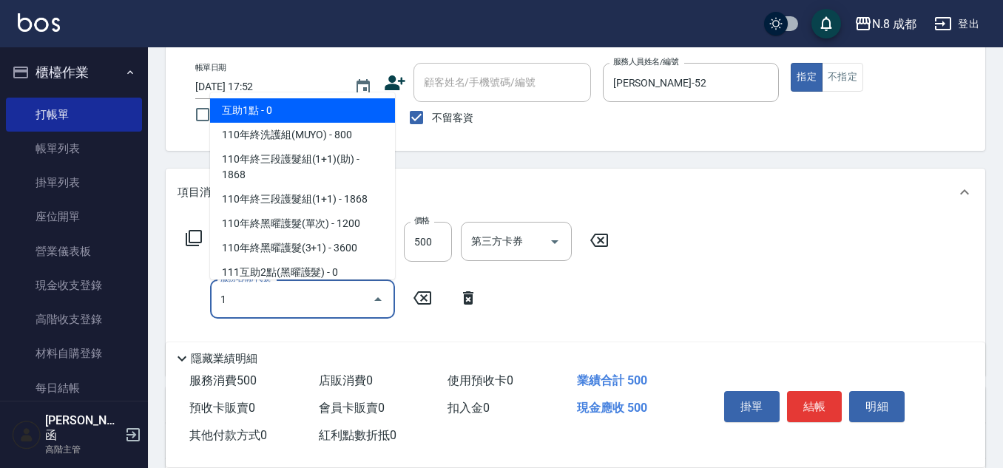
click at [274, 101] on span "互助1點 - 0" at bounding box center [302, 110] width 185 height 24
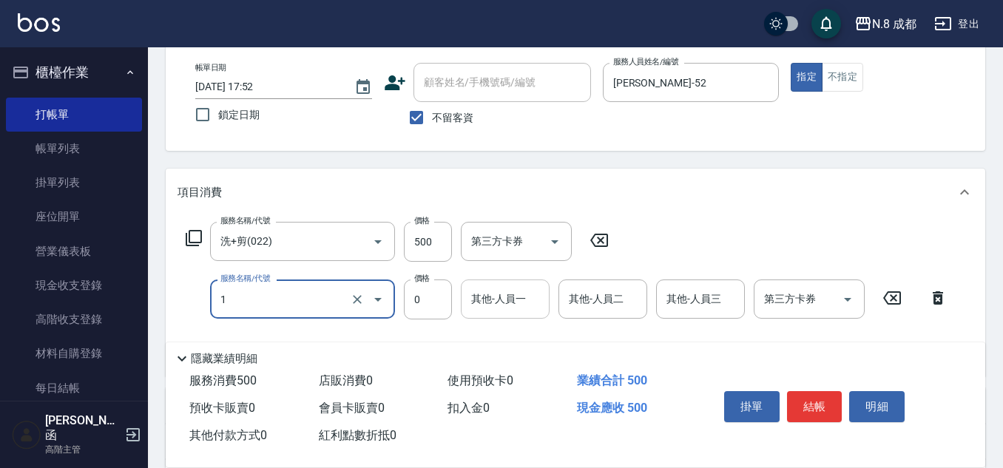
type input "互助1點(1)"
click at [496, 296] on input "其他-人員一" at bounding box center [505, 299] width 75 height 26
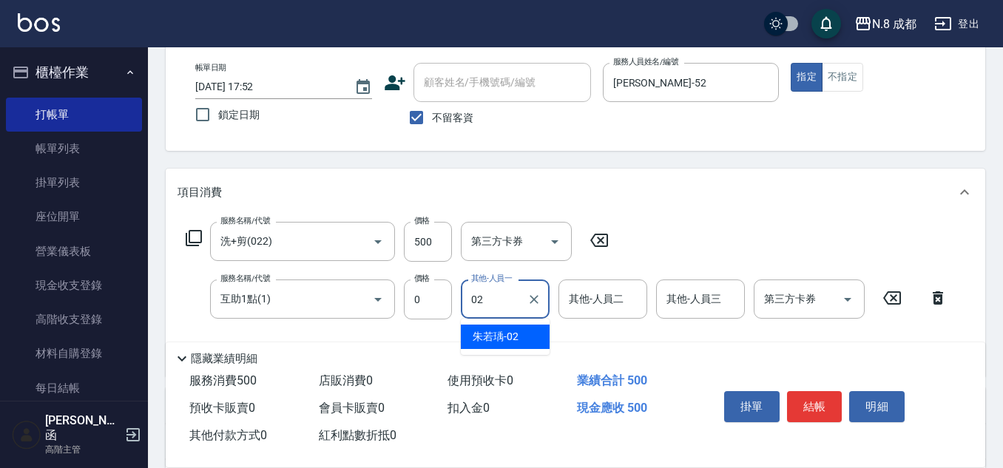
click at [499, 339] on span "朱若瑀 -02" at bounding box center [496, 337] width 46 height 16
type input "朱若瑀-02"
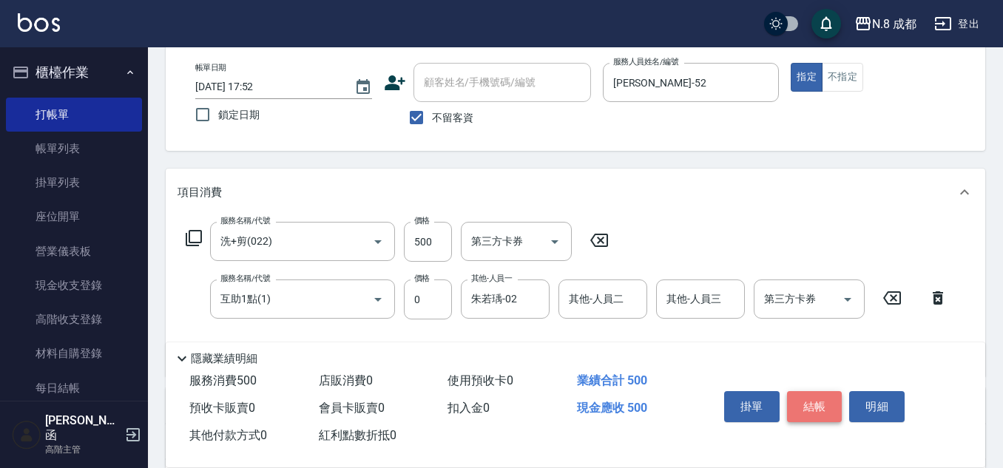
click at [806, 397] on button "結帳" at bounding box center [814, 406] width 55 height 31
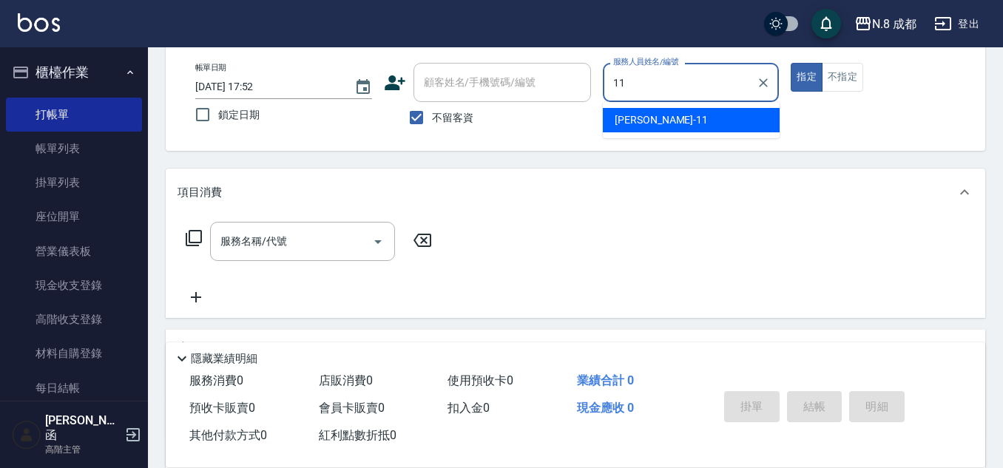
click at [655, 121] on span "葉真甄 -11" at bounding box center [661, 120] width 93 height 16
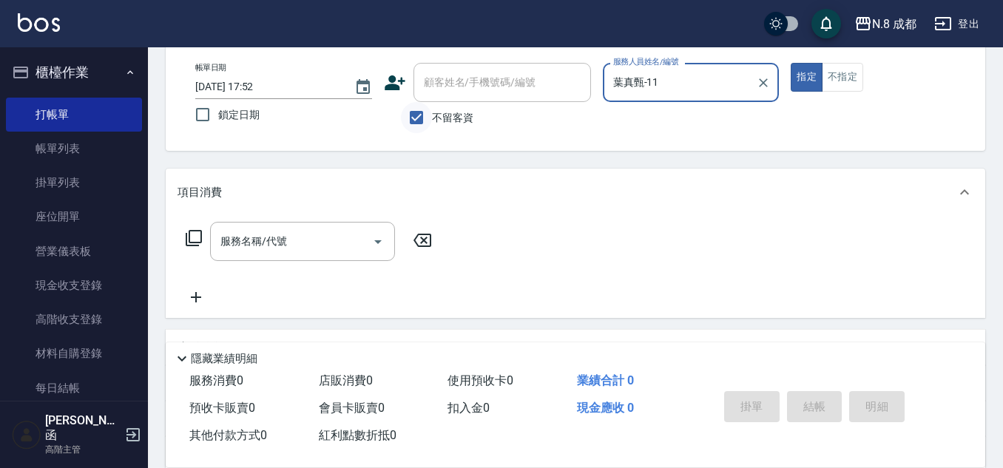
type input "葉真甄-11"
click at [420, 116] on input "不留客資" at bounding box center [416, 117] width 31 height 31
checkbox input "false"
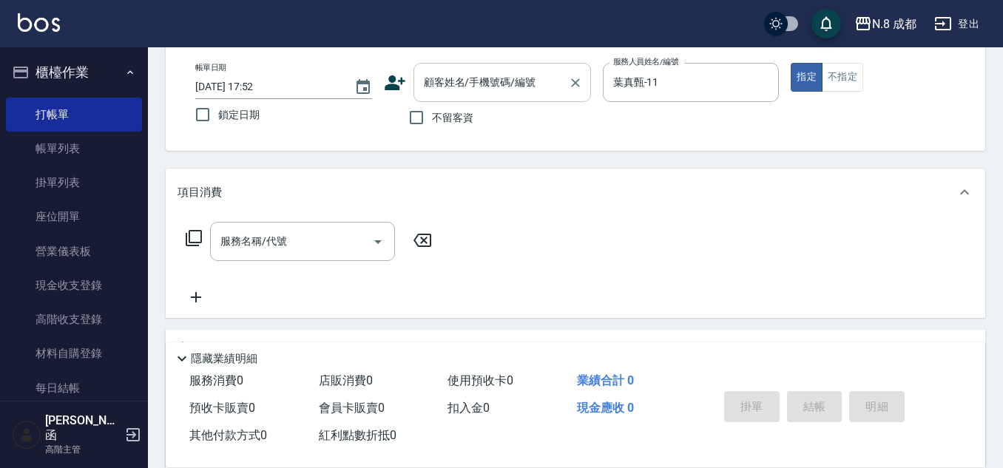
click at [432, 91] on input "顧客姓名/手機號碼/編號" at bounding box center [491, 83] width 142 height 26
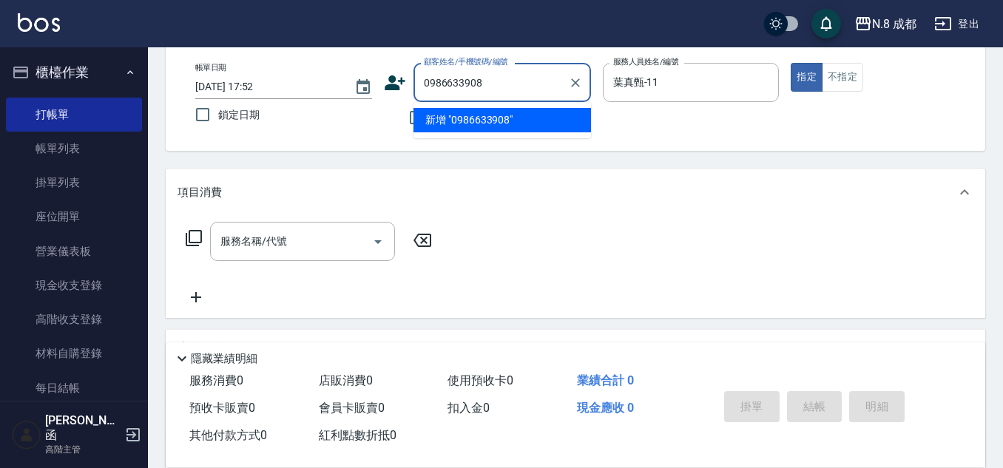
click at [499, 120] on li "新增 "0986633908"" at bounding box center [503, 120] width 178 height 24
type input "0986633908"
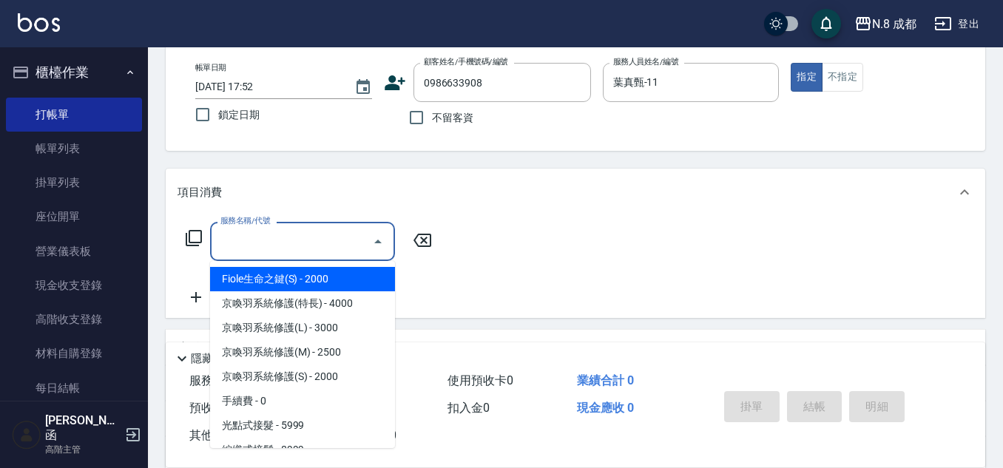
click at [259, 240] on input "服務名稱/代號" at bounding box center [291, 242] width 149 height 26
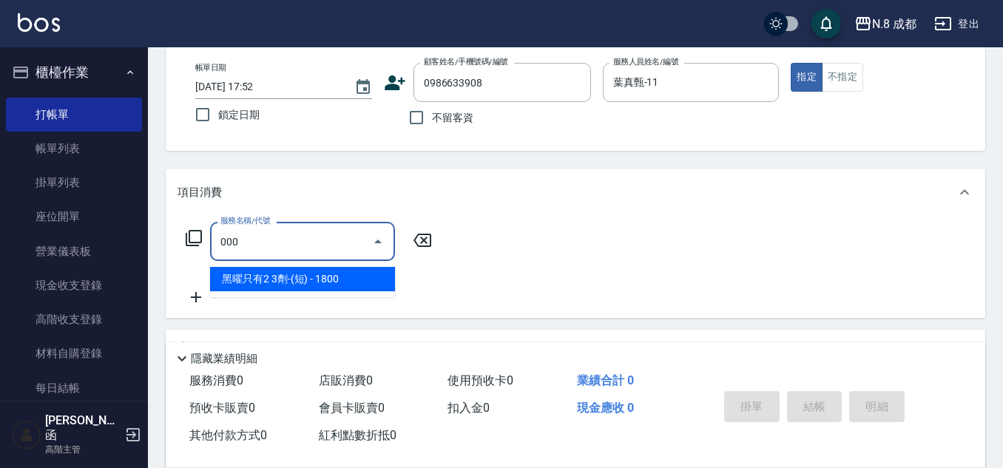
click at [271, 277] on span "黑曜只有2 3劑-(短) - 1800" at bounding box center [302, 279] width 185 height 24
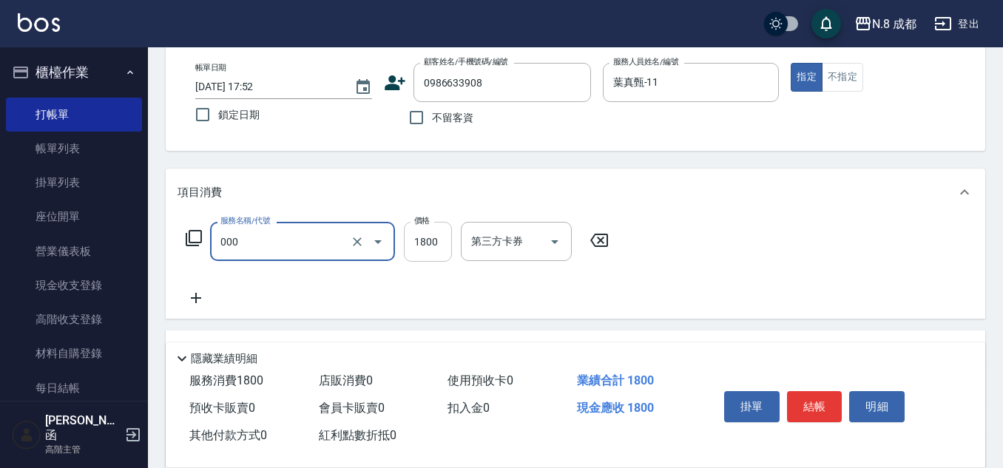
type input "黑曜只有2 3劑-(短)(000)"
click at [424, 243] on input "1800" at bounding box center [428, 242] width 48 height 40
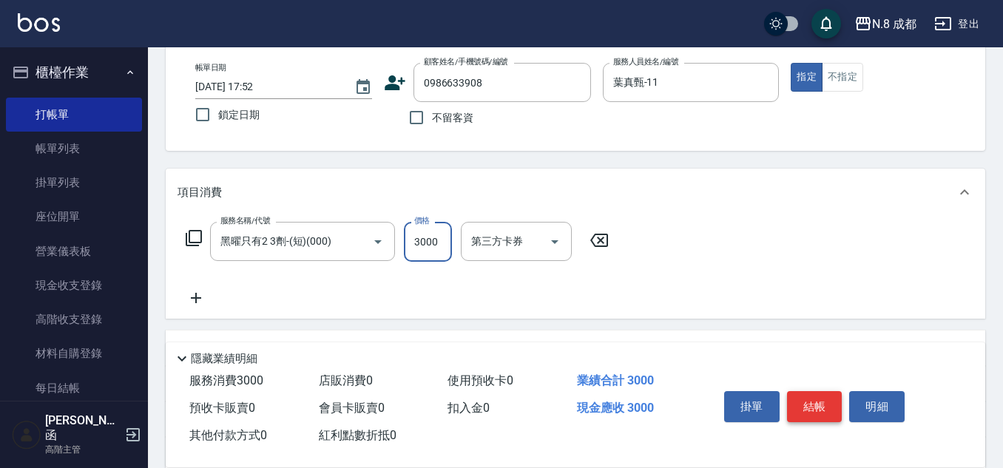
type input "3000"
click at [838, 405] on button "結帳" at bounding box center [814, 406] width 55 height 31
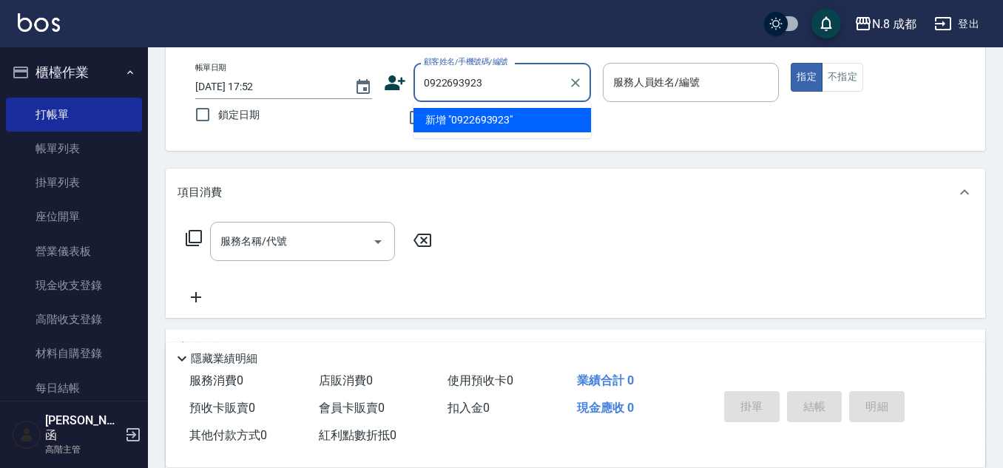
click at [501, 120] on li "新增 "0922693923"" at bounding box center [503, 120] width 178 height 24
type input "0922693923"
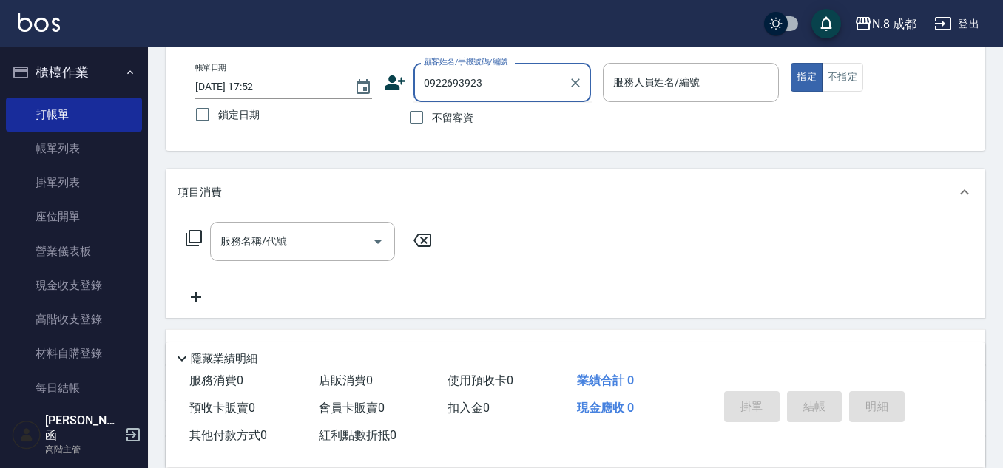
drag, startPoint x: 495, startPoint y: 84, endPoint x: 403, endPoint y: 87, distance: 91.8
click at [403, 87] on div "顧客姓名/手機號碼/編號 0922693923 顧客姓名/手機號碼/編號" at bounding box center [487, 82] width 207 height 39
click at [394, 83] on icon at bounding box center [395, 83] width 22 height 22
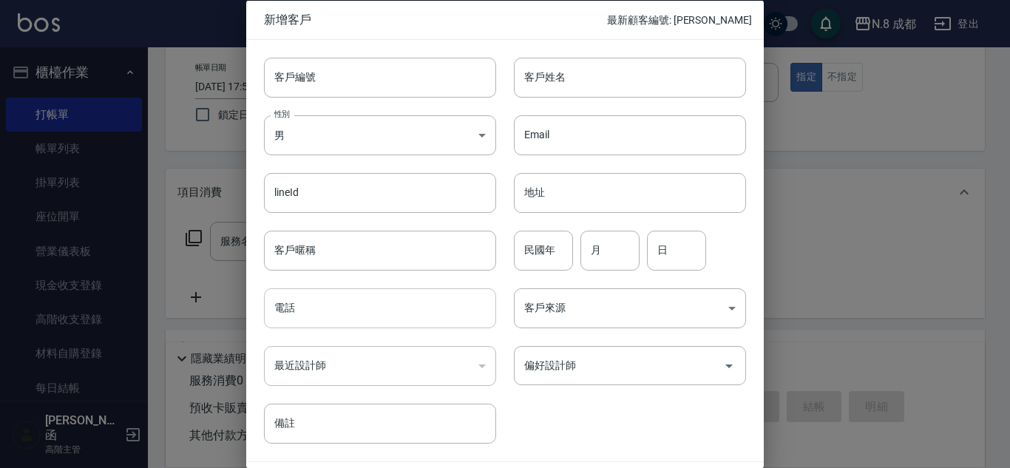
drag, startPoint x: 337, startPoint y: 303, endPoint x: 354, endPoint y: 289, distance: 22.1
click at [337, 303] on input "電話" at bounding box center [380, 309] width 232 height 40
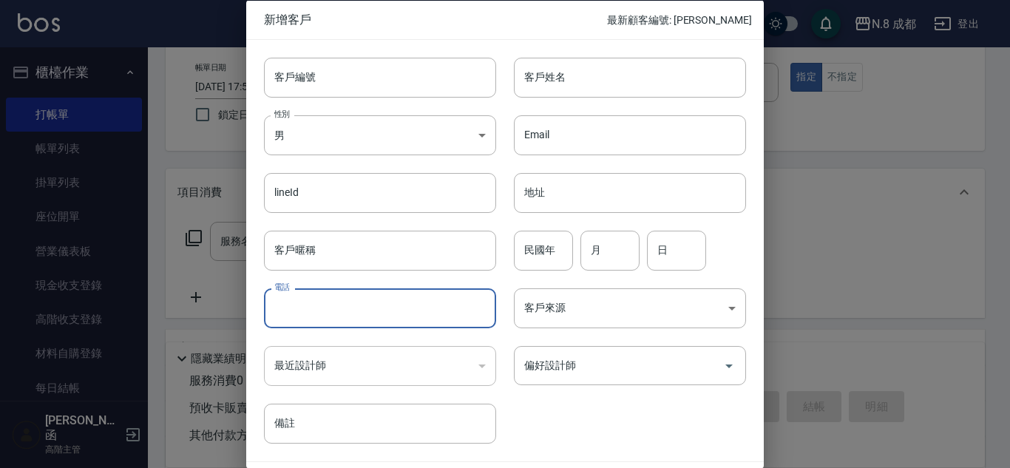
paste input "0922693923"
type input "0922693923"
click at [597, 72] on input "客戶姓名" at bounding box center [630, 77] width 232 height 40
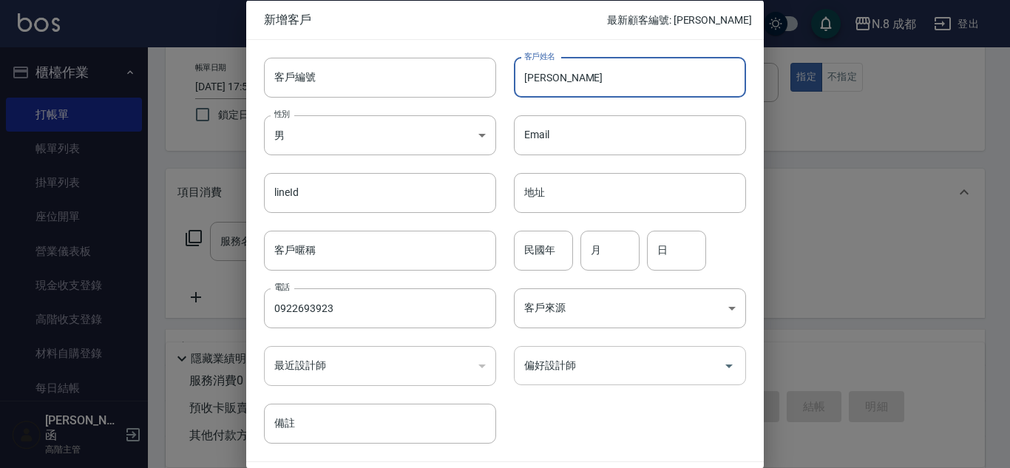
type input "鄭文慧"
click at [551, 385] on div "偏好設計師 偏好設計師" at bounding box center [621, 357] width 250 height 58
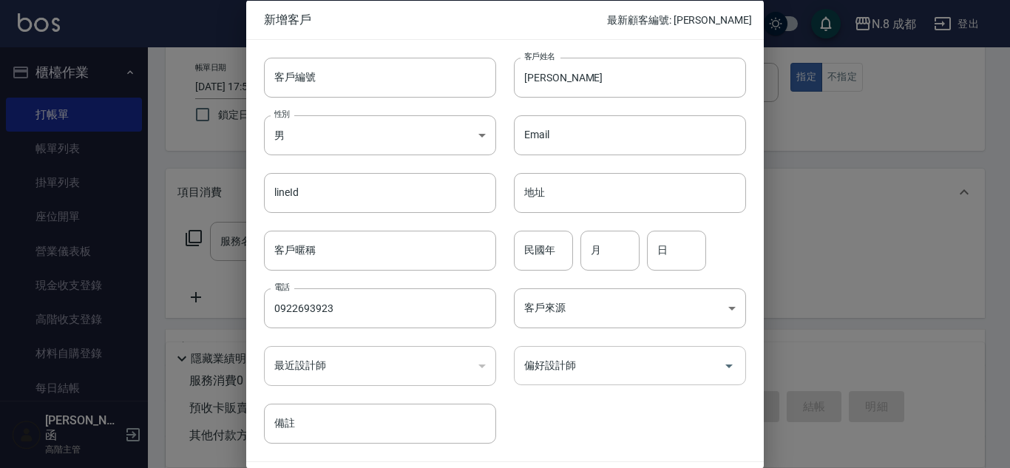
click at [564, 372] on input "偏好設計師" at bounding box center [619, 366] width 197 height 26
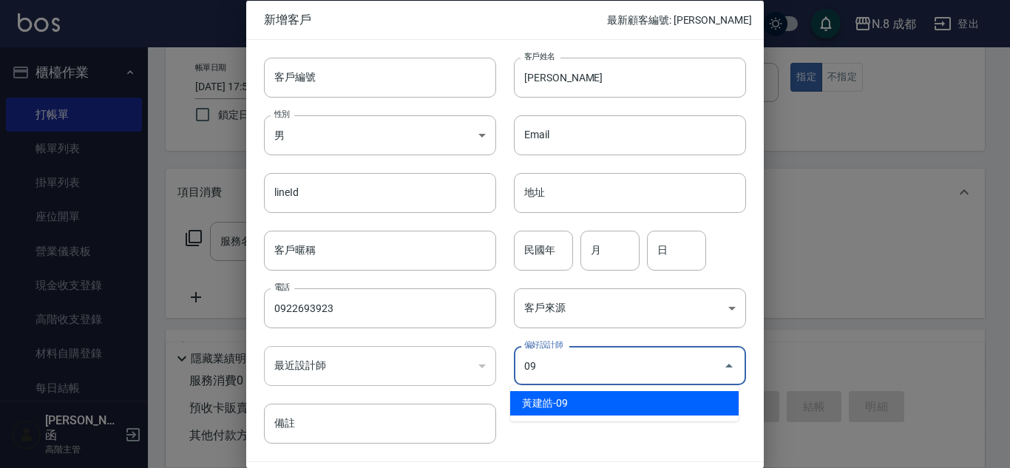
click at [573, 405] on li "黃建皓-09" at bounding box center [624, 403] width 229 height 24
type input "黃建皓"
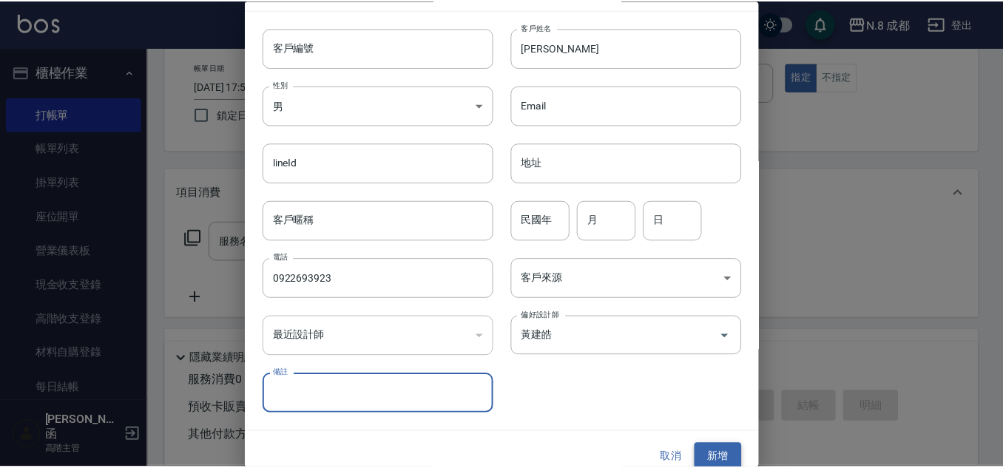
scroll to position [44, 0]
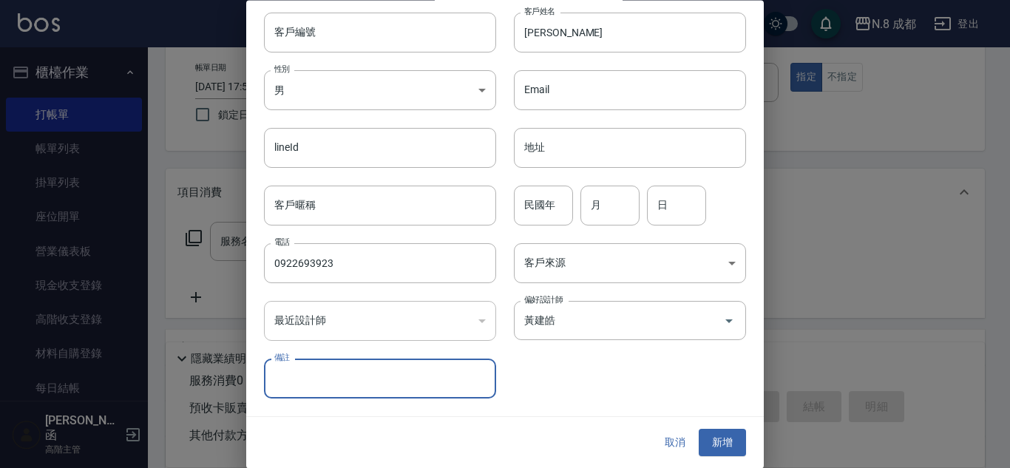
drag, startPoint x: 719, startPoint y: 446, endPoint x: 718, endPoint y: 429, distance: 17.0
click at [720, 446] on button "新增" at bounding box center [722, 443] width 47 height 27
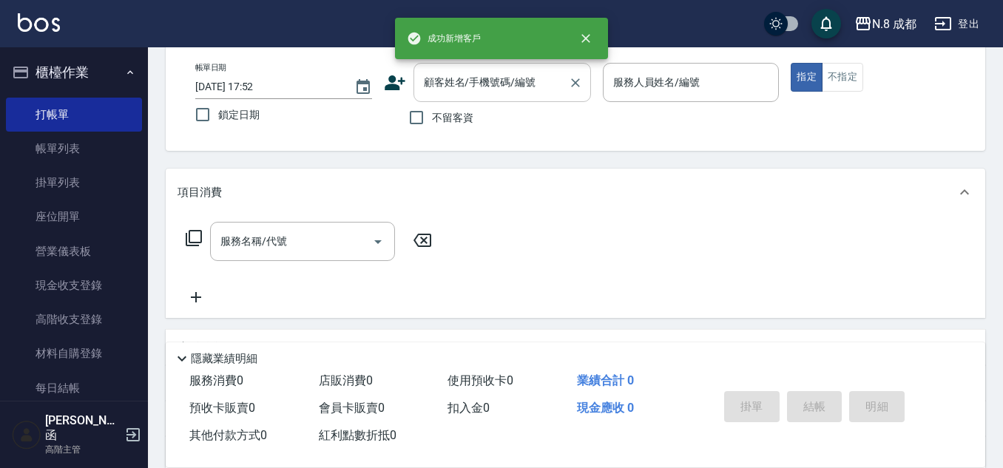
click at [465, 81] on input "顧客姓名/手機號碼/編號" at bounding box center [491, 83] width 142 height 26
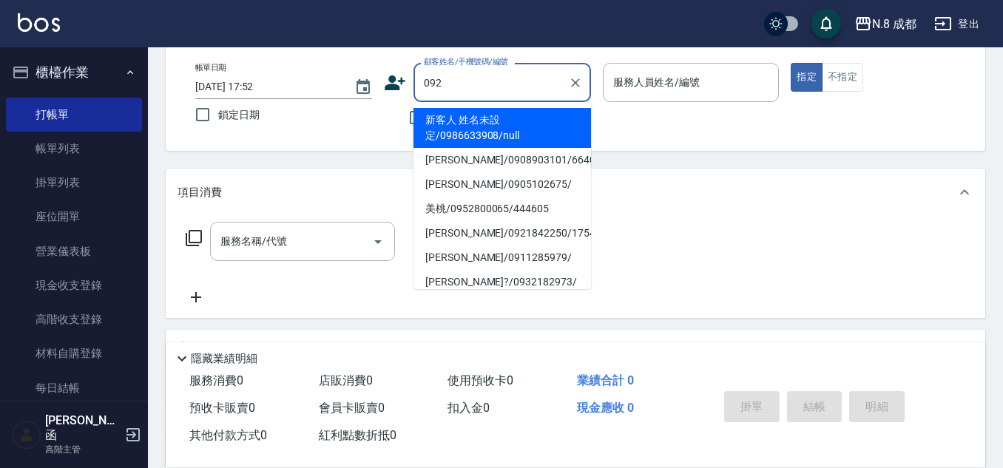
type input "0922"
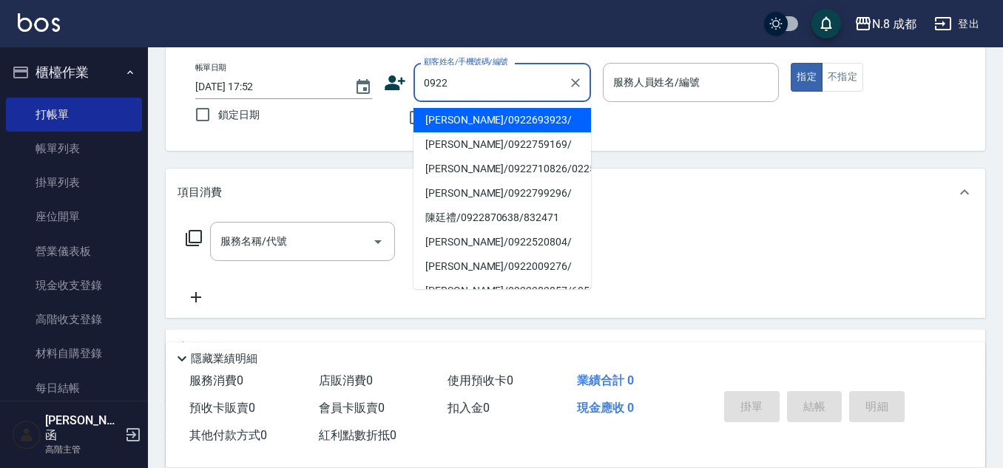
click at [470, 117] on li "[PERSON_NAME]/0922693923/" at bounding box center [503, 120] width 178 height 24
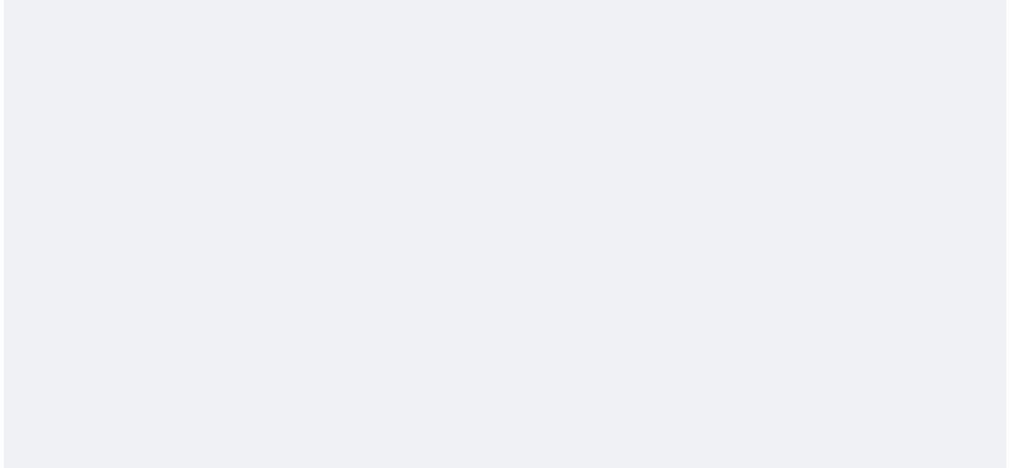
scroll to position [0, 0]
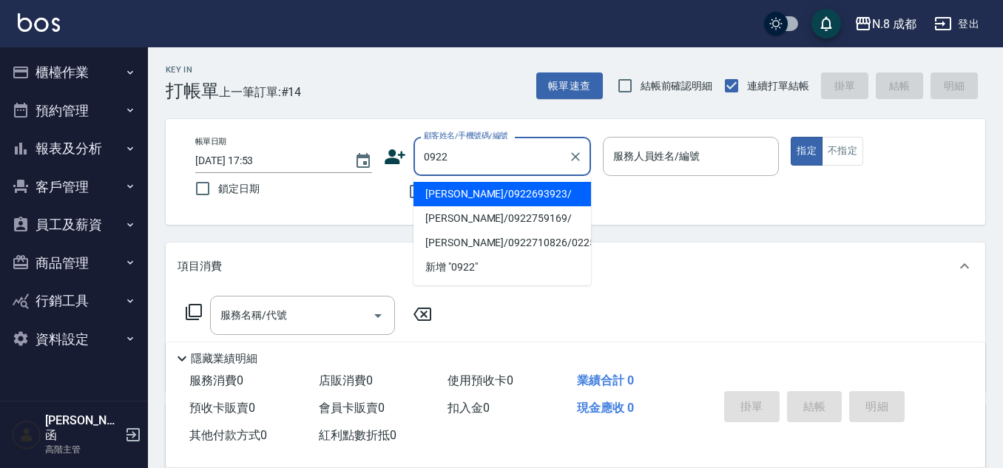
click at [465, 192] on li "[PERSON_NAME]/0922693923/" at bounding box center [503, 194] width 178 height 24
type input "[PERSON_NAME]/0922693923/"
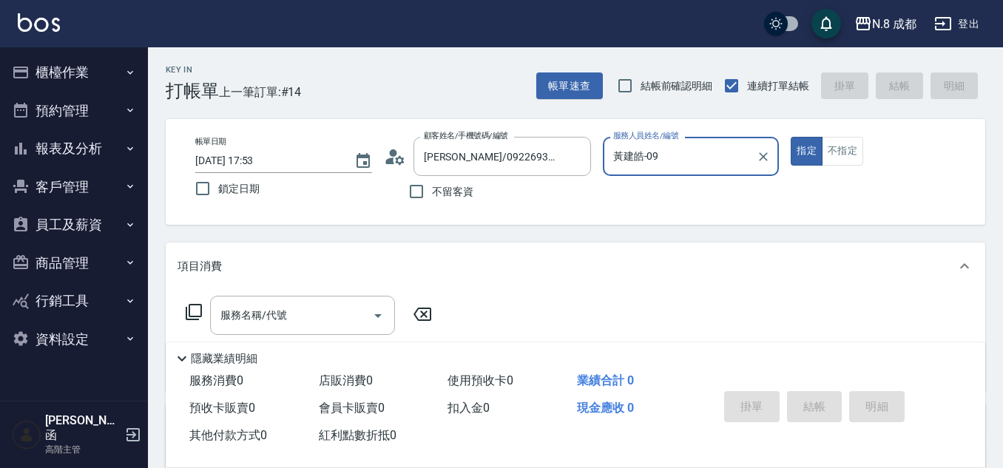
type input "黃建皓-09"
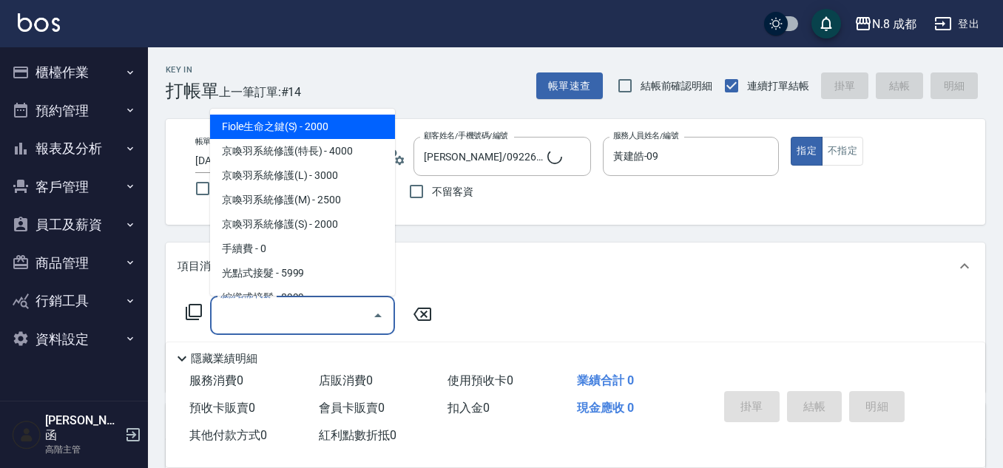
click at [296, 320] on input "服務名稱/代號" at bounding box center [291, 316] width 149 height 26
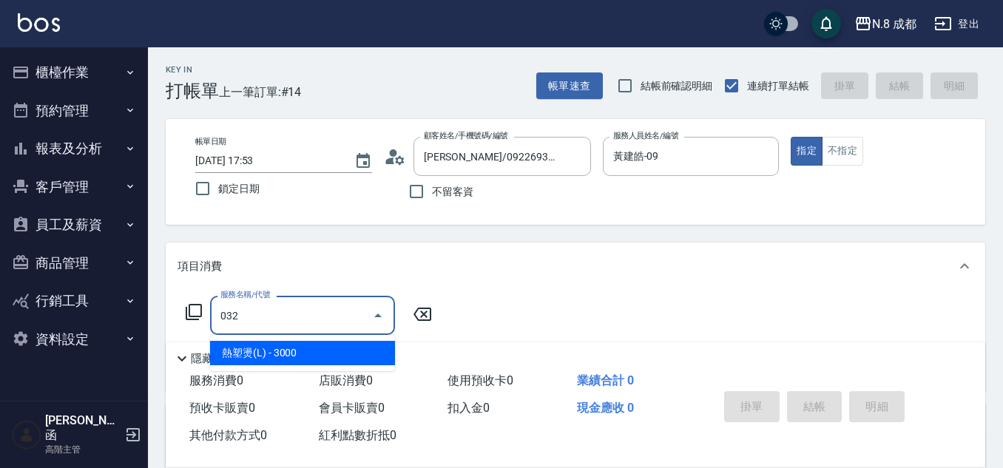
click at [293, 353] on span "熱塑燙(L) - 3000" at bounding box center [302, 353] width 185 height 24
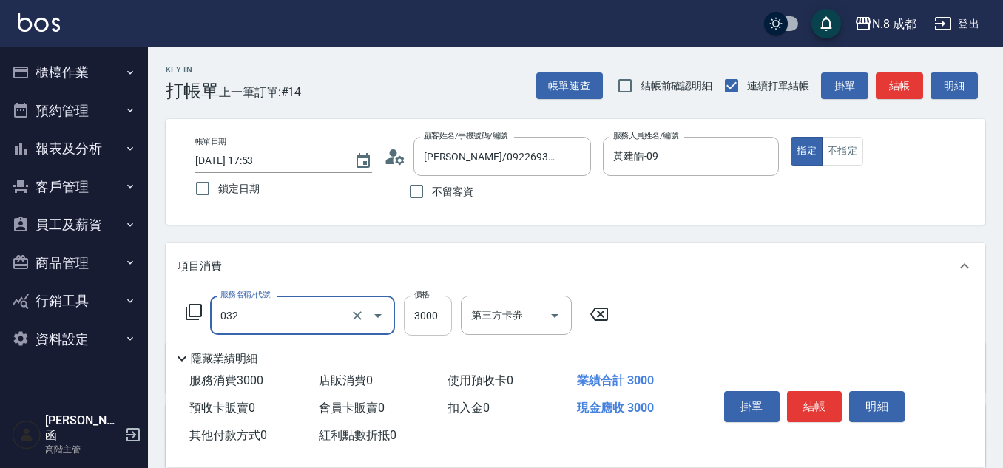
type input "熱塑燙(L)(032)"
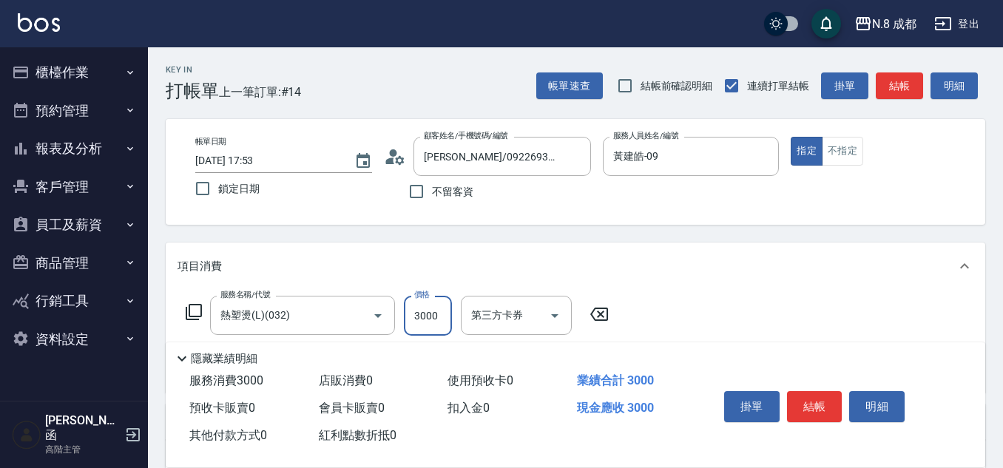
click at [437, 309] on input "3000" at bounding box center [428, 316] width 48 height 40
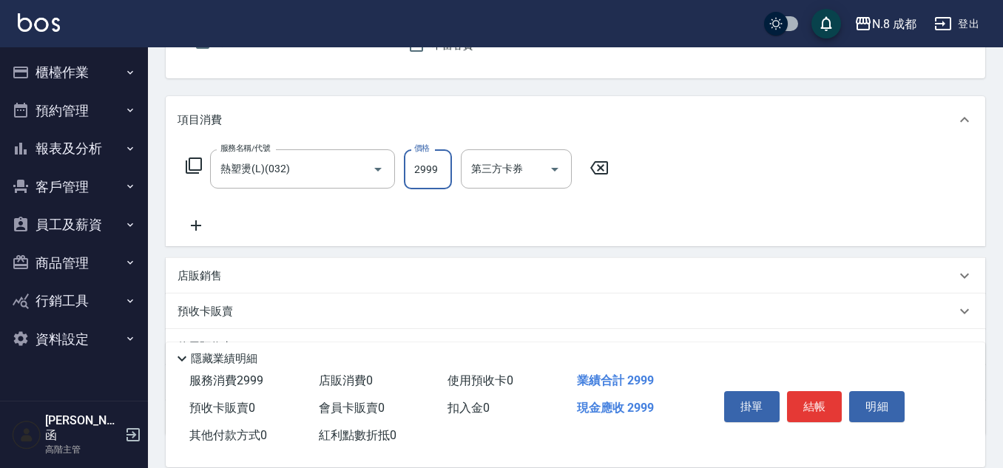
scroll to position [148, 0]
type input "2999"
click at [209, 234] on div "服務名稱/代號 熱塑燙(L)(032) 服務名稱/代號 價格 2999 價格 第三方卡券 第三方卡券" at bounding box center [576, 193] width 820 height 103
click at [209, 223] on icon at bounding box center [196, 224] width 37 height 18
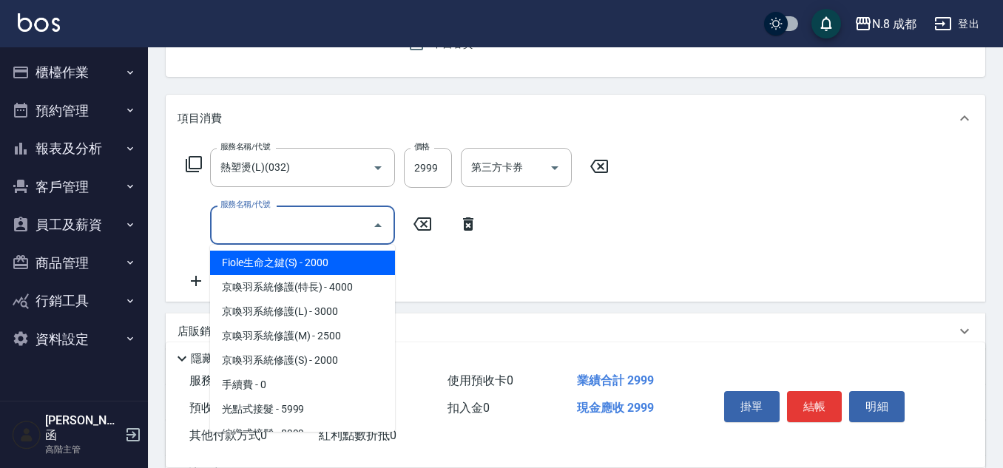
click at [252, 223] on input "服務名稱/代號" at bounding box center [291, 225] width 149 height 26
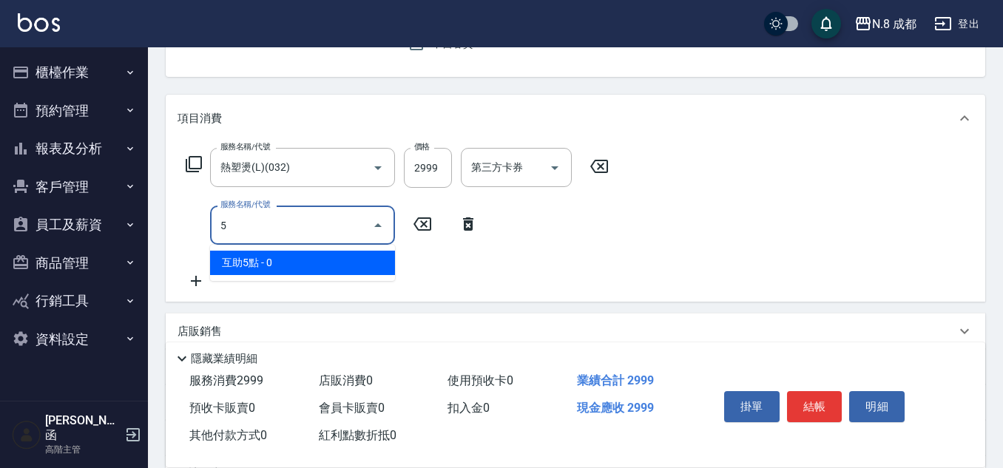
click at [270, 261] on span "互助5點 - 0" at bounding box center [302, 263] width 185 height 24
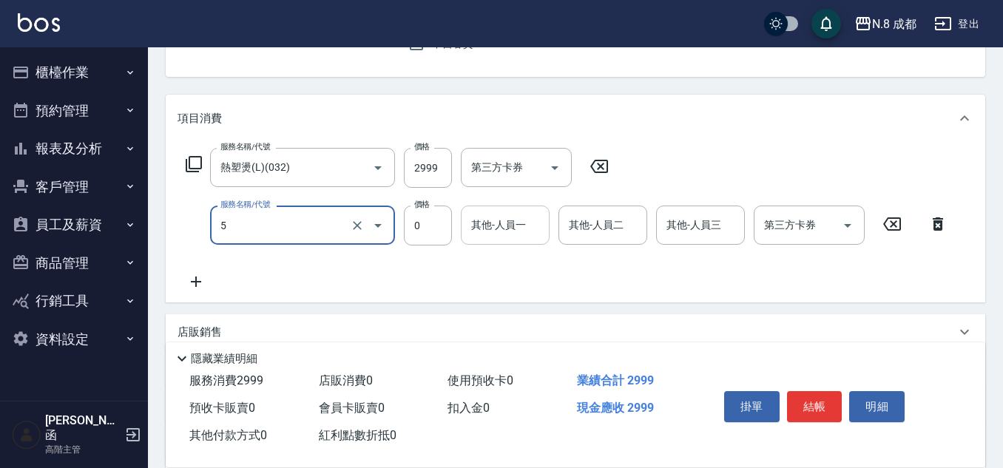
type input "互助5點(5)"
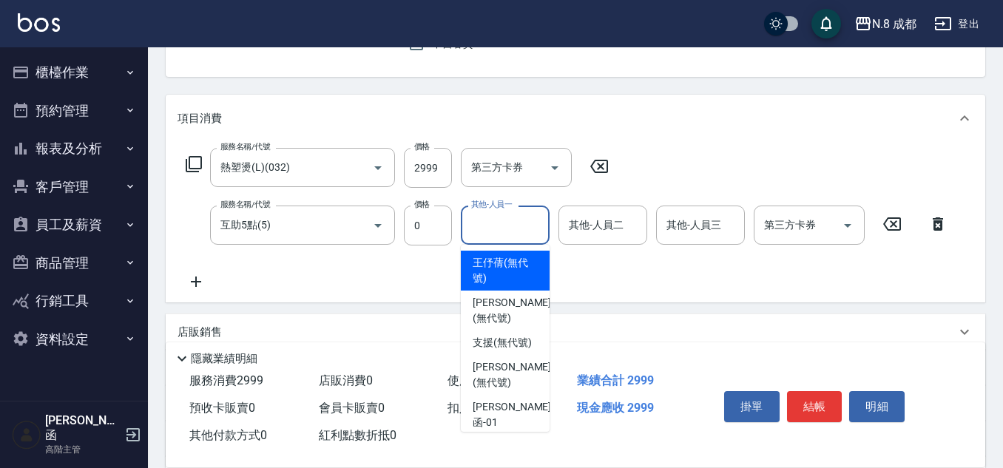
click at [497, 224] on input "其他-人員一" at bounding box center [505, 225] width 75 height 26
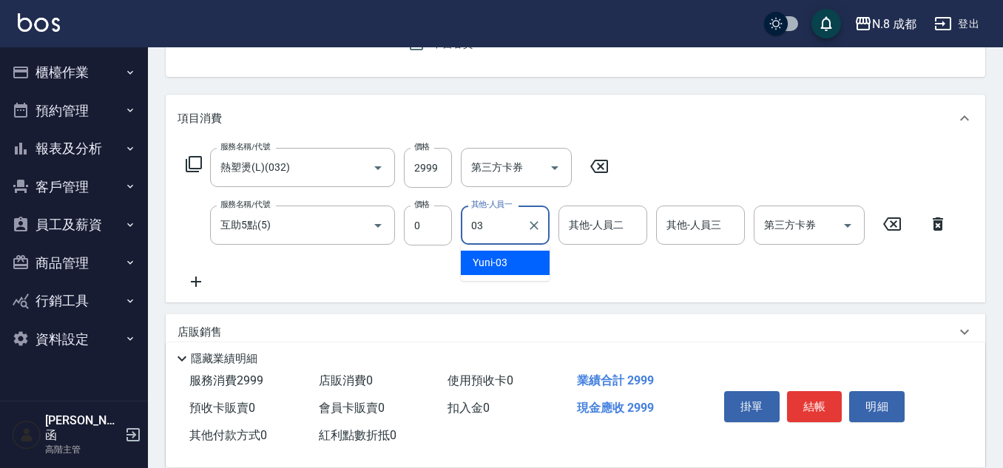
click at [497, 260] on span "Yuni -03" at bounding box center [490, 263] width 35 height 16
type input "Yuni-03"
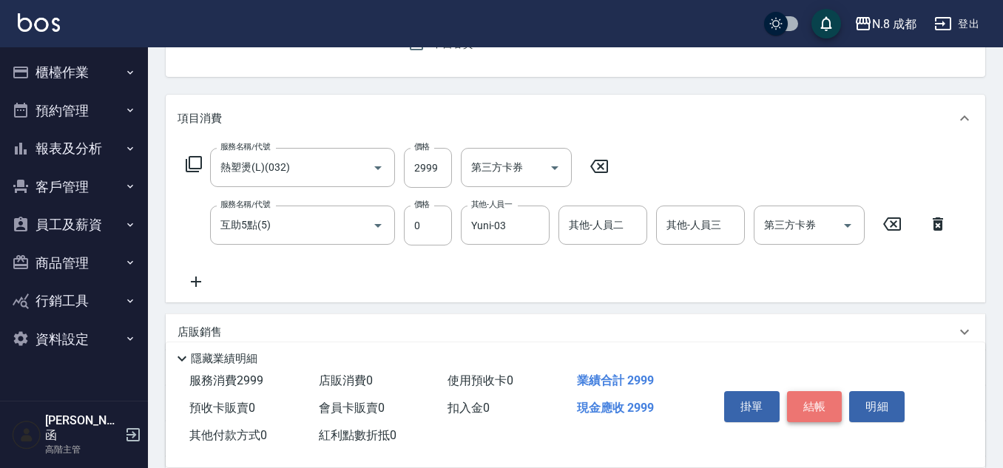
click at [823, 394] on button "結帳" at bounding box center [814, 406] width 55 height 31
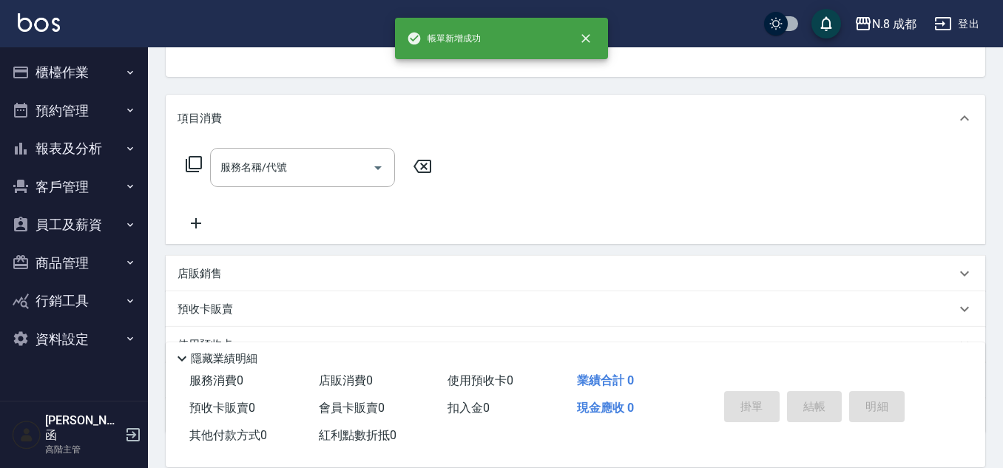
scroll to position [144, 0]
